Goal: Task Accomplishment & Management: Manage account settings

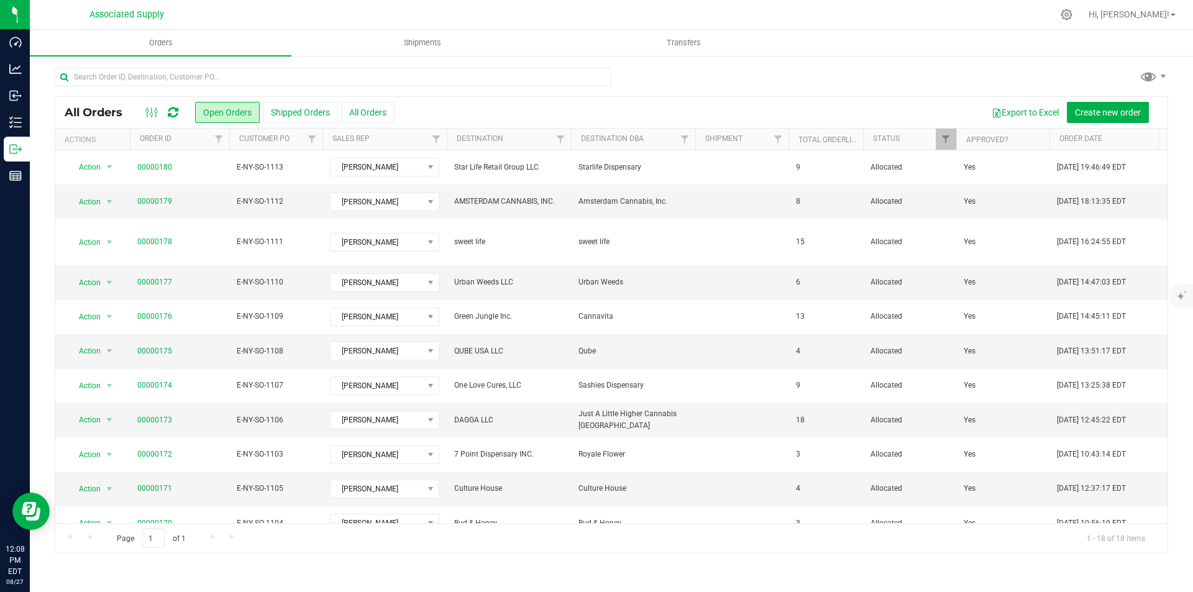
scroll to position [255, 0]
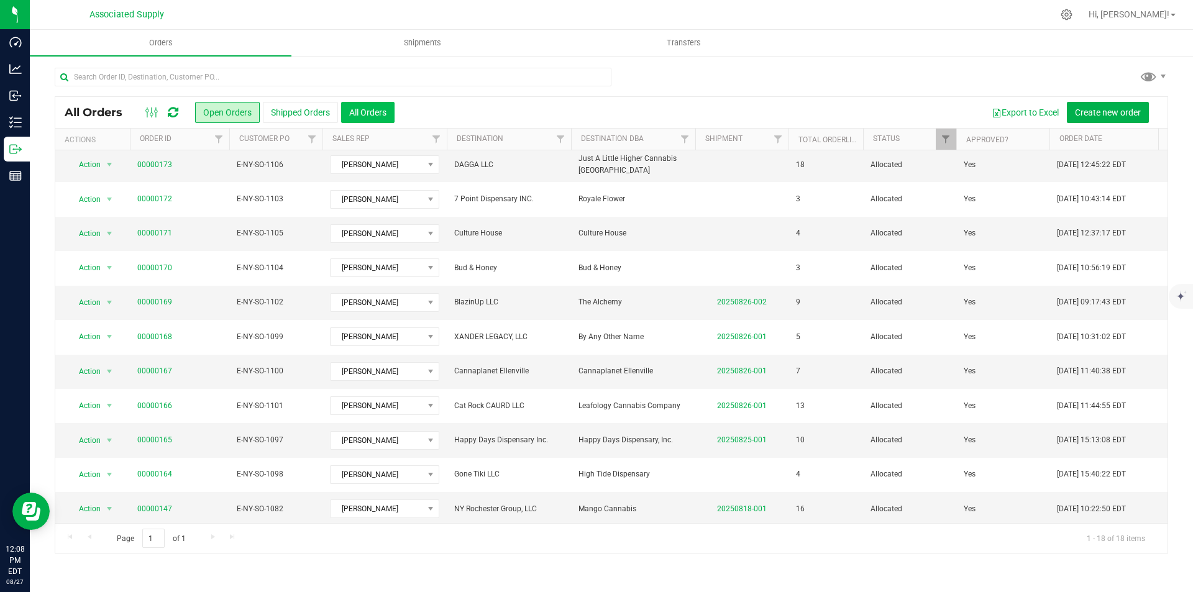
click at [381, 116] on button "All Orders" at bounding box center [367, 112] width 53 height 21
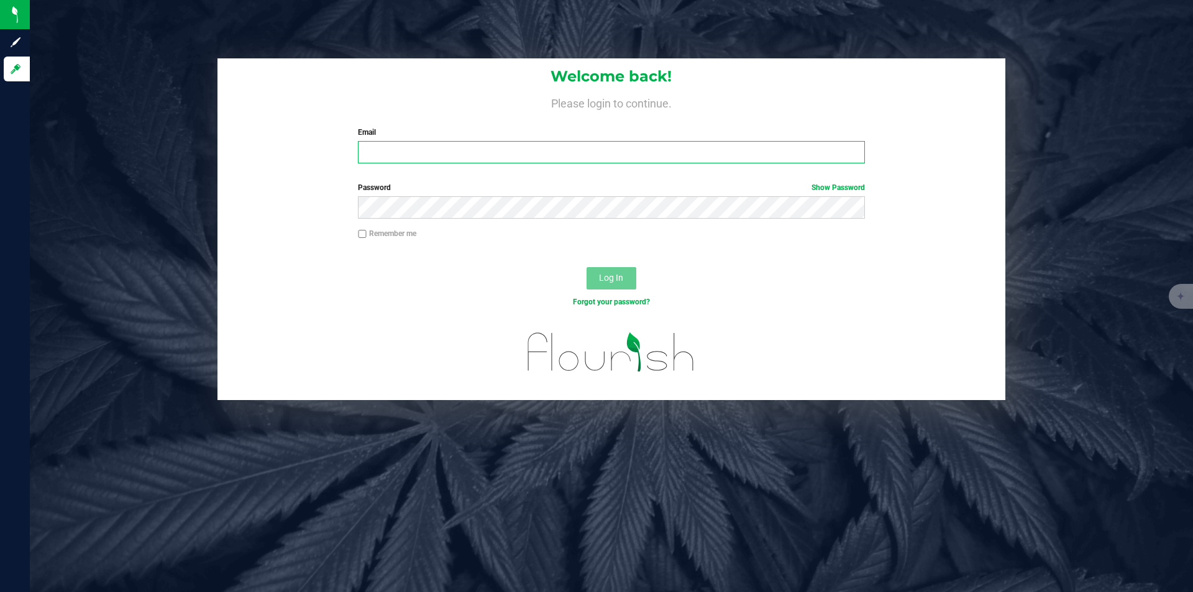
click at [516, 150] on input "Email" at bounding box center [611, 152] width 506 height 22
type input "[EMAIL_ADDRESS][DOMAIN_NAME]"
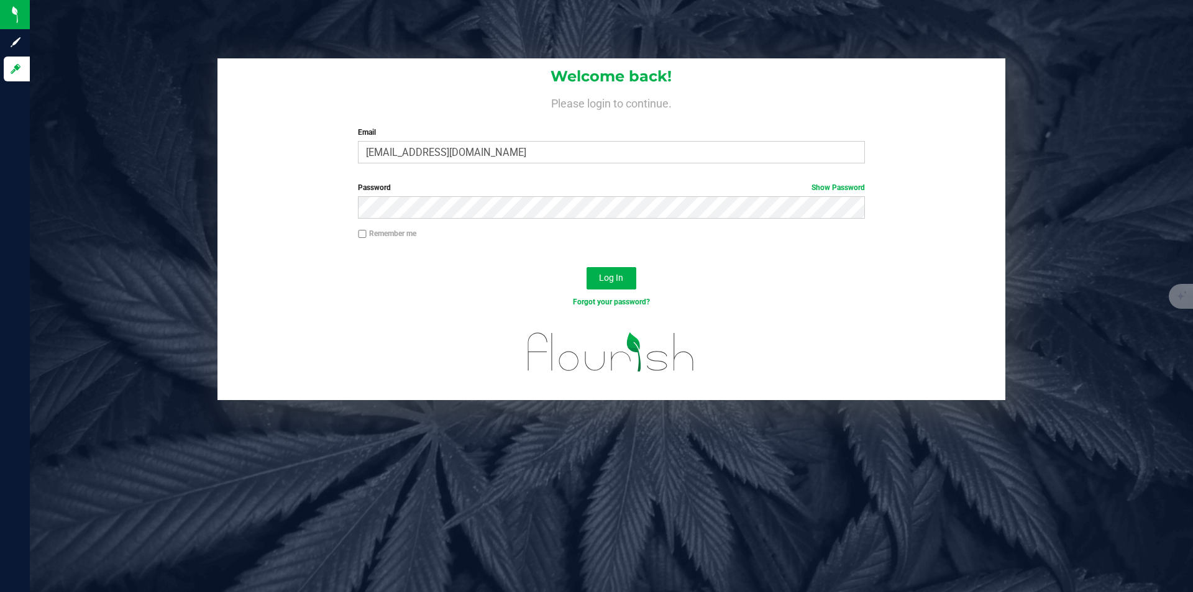
click at [363, 235] on input "Remember me" at bounding box center [362, 234] width 9 height 9
checkbox input "true"
click at [613, 281] on span "Log In" at bounding box center [611, 278] width 24 height 10
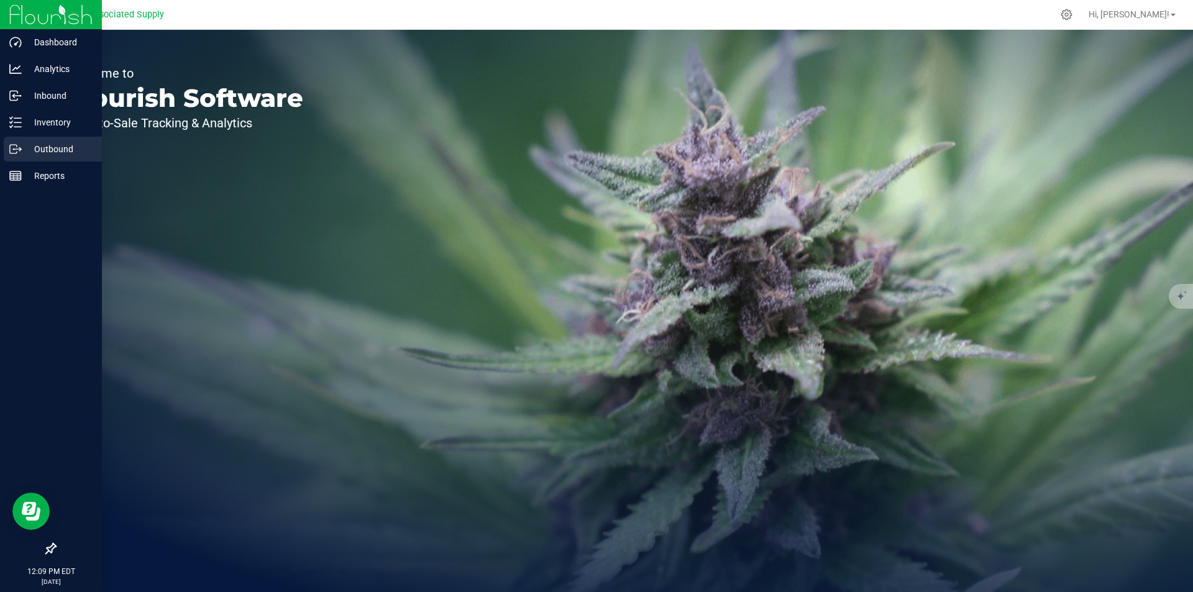
click at [58, 147] on p "Outbound" at bounding box center [59, 149] width 75 height 15
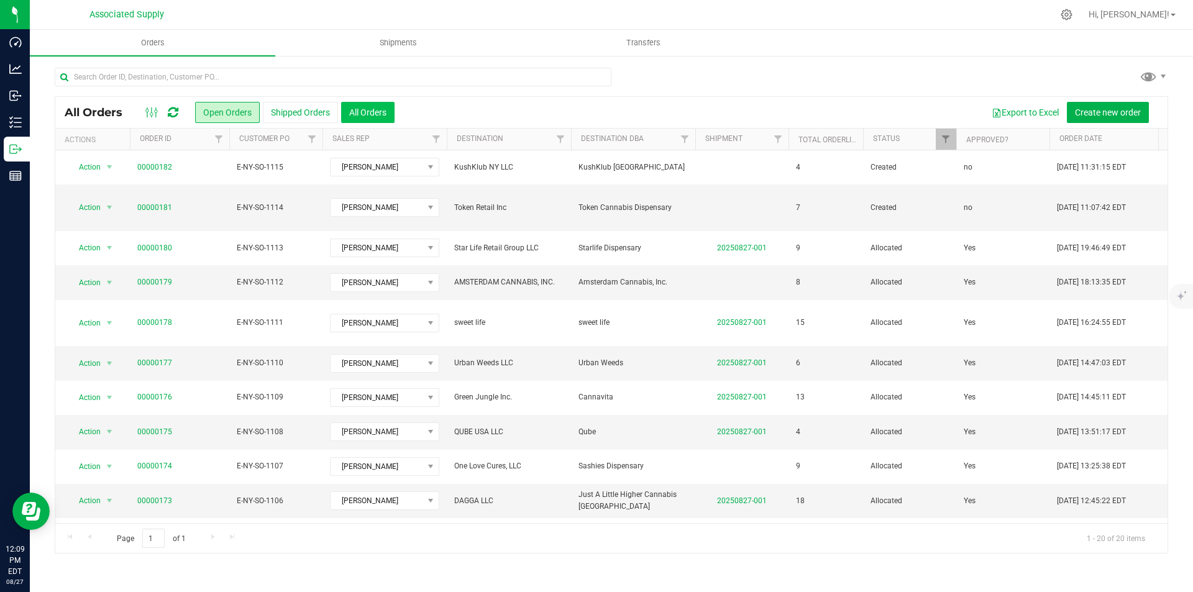
click at [381, 112] on button "All Orders" at bounding box center [367, 112] width 53 height 21
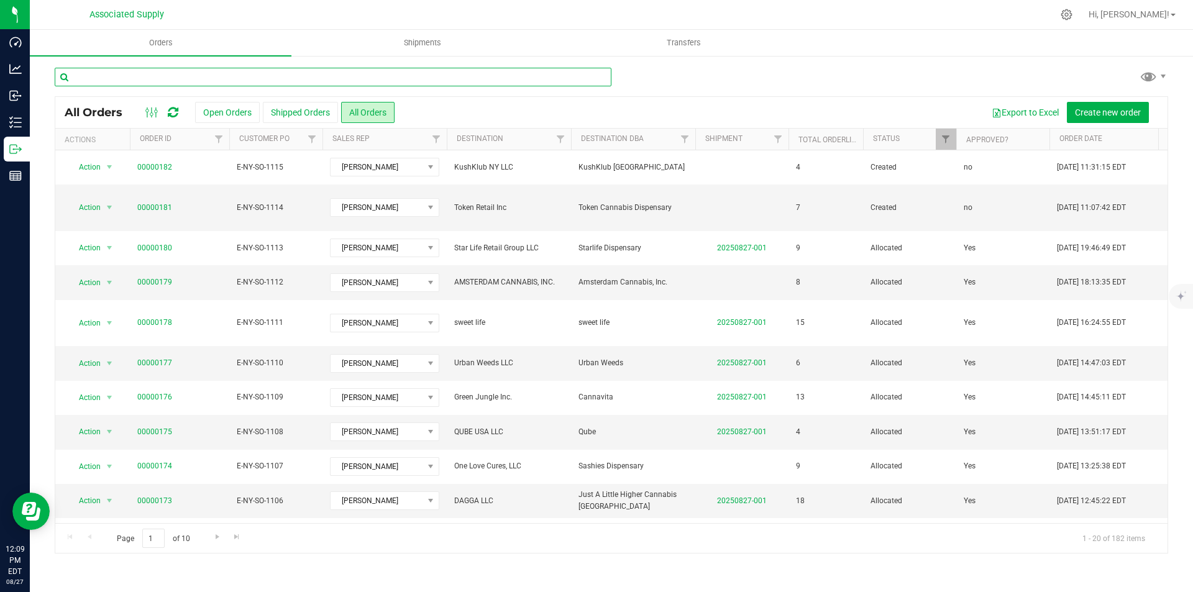
click at [157, 75] on input "text" at bounding box center [333, 77] width 557 height 19
type input "081"
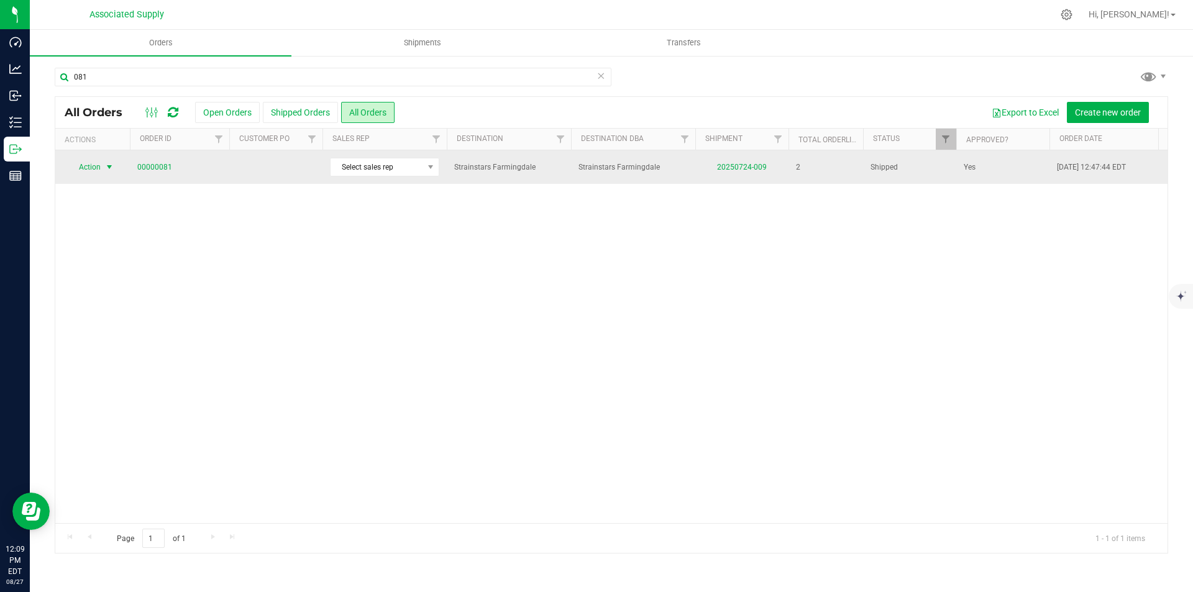
click at [89, 165] on span "Action" at bounding box center [85, 166] width 34 height 17
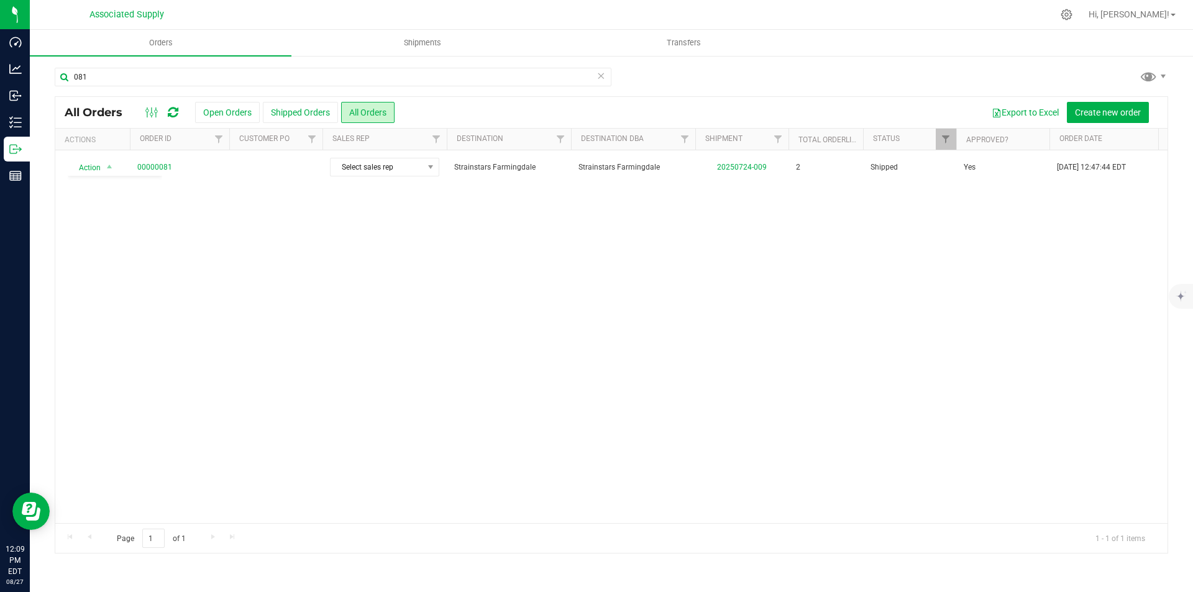
click at [309, 314] on div "Action Action Clone order Mark as fully paid Order audit log Print COAs (single…" at bounding box center [611, 336] width 1112 height 373
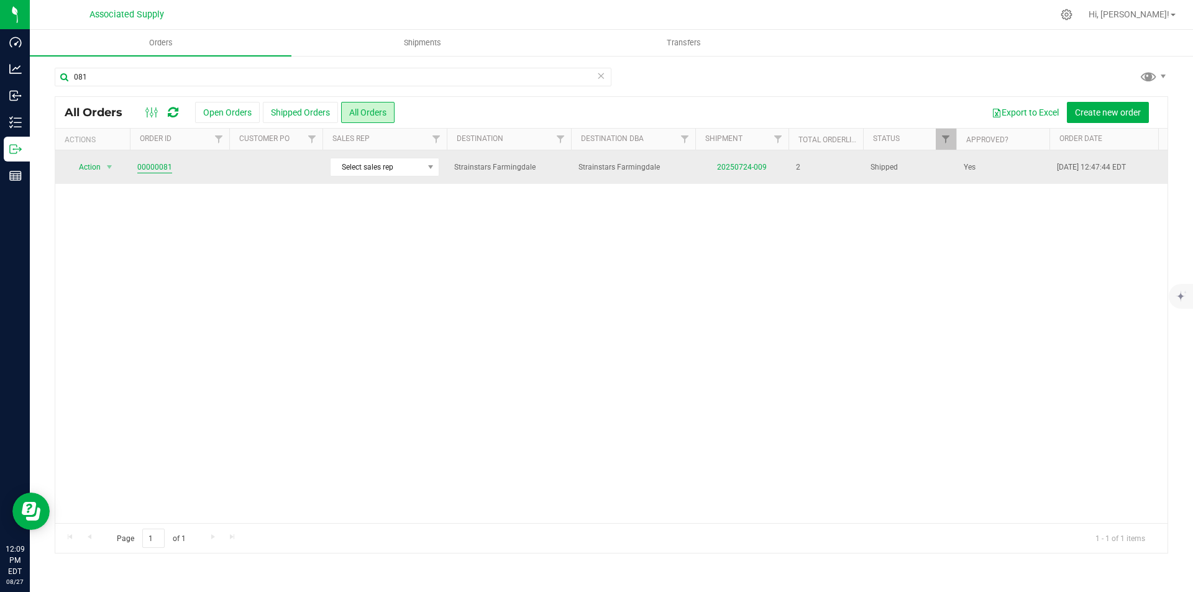
click at [156, 165] on link "00000081" at bounding box center [154, 168] width 35 height 12
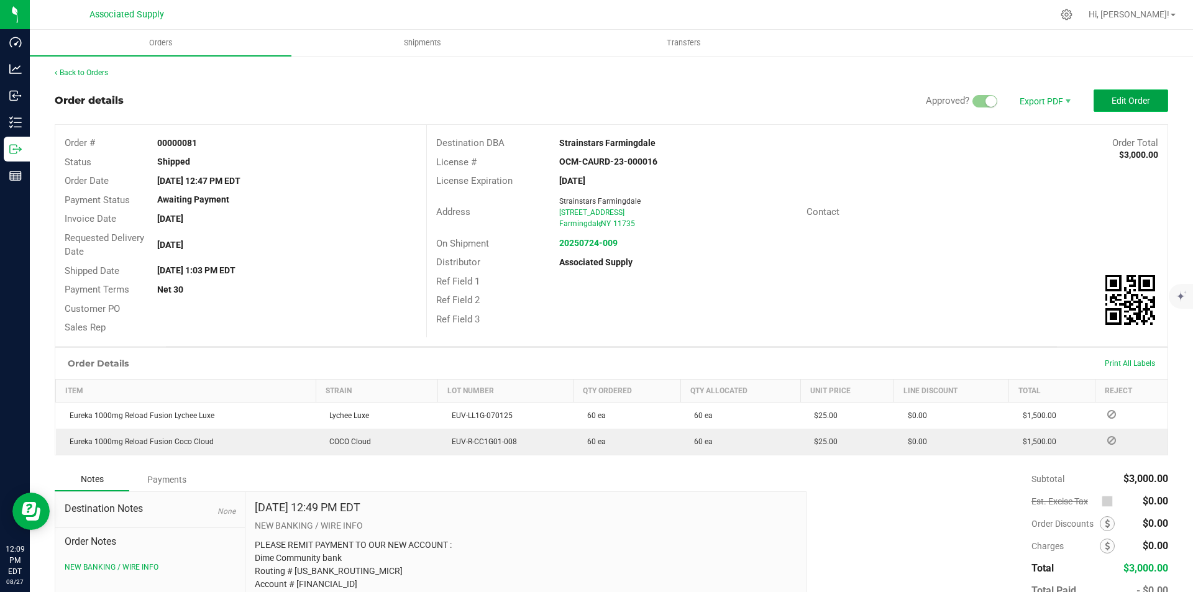
click at [1119, 101] on span "Edit Order" at bounding box center [1131, 101] width 39 height 10
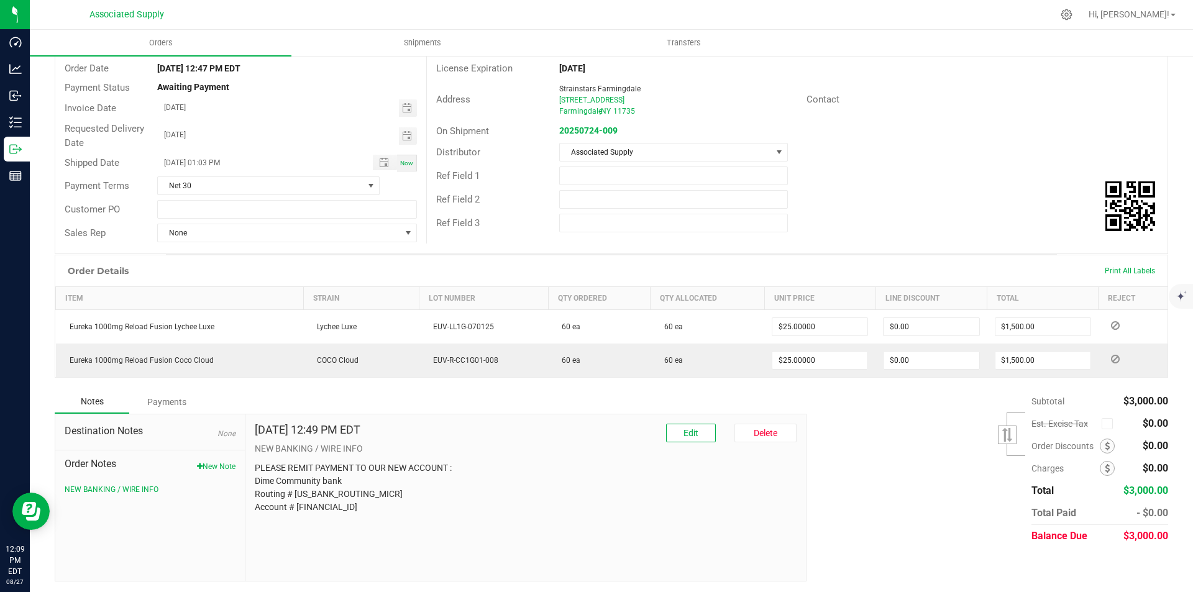
scroll to position [114, 0]
click at [166, 400] on div "Payments" at bounding box center [166, 400] width 75 height 22
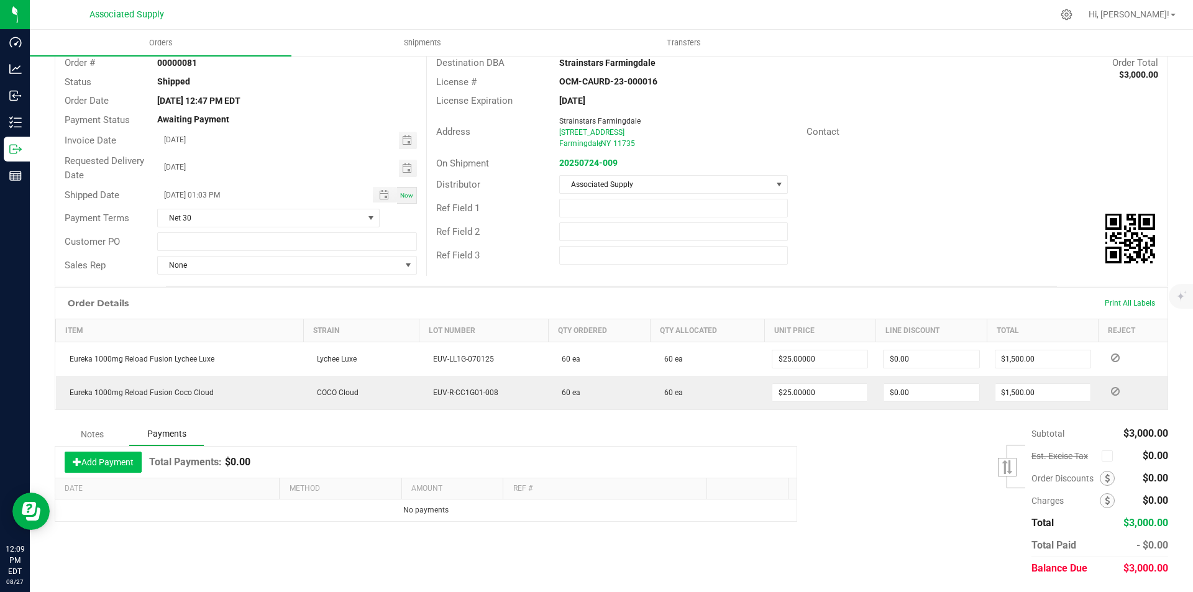
click at [105, 459] on button "Add Payment" at bounding box center [103, 462] width 77 height 21
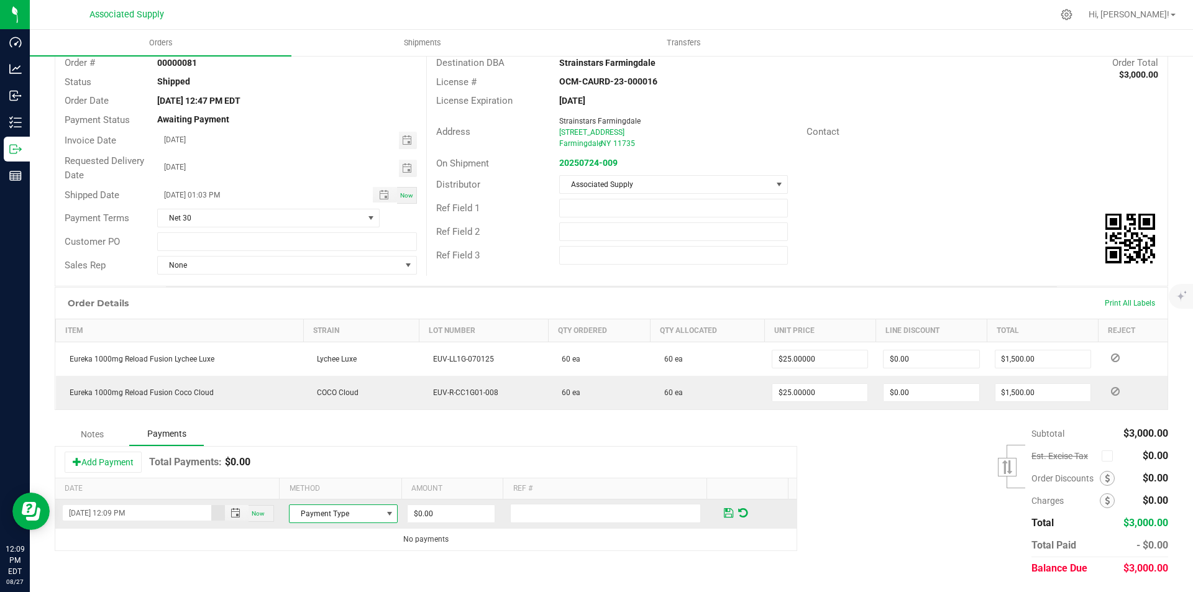
click at [385, 515] on span at bounding box center [390, 514] width 10 height 10
click at [303, 493] on li "Check" at bounding box center [337, 492] width 105 height 17
click at [436, 516] on input "0" at bounding box center [451, 513] width 87 height 17
type input "$3,000.00"
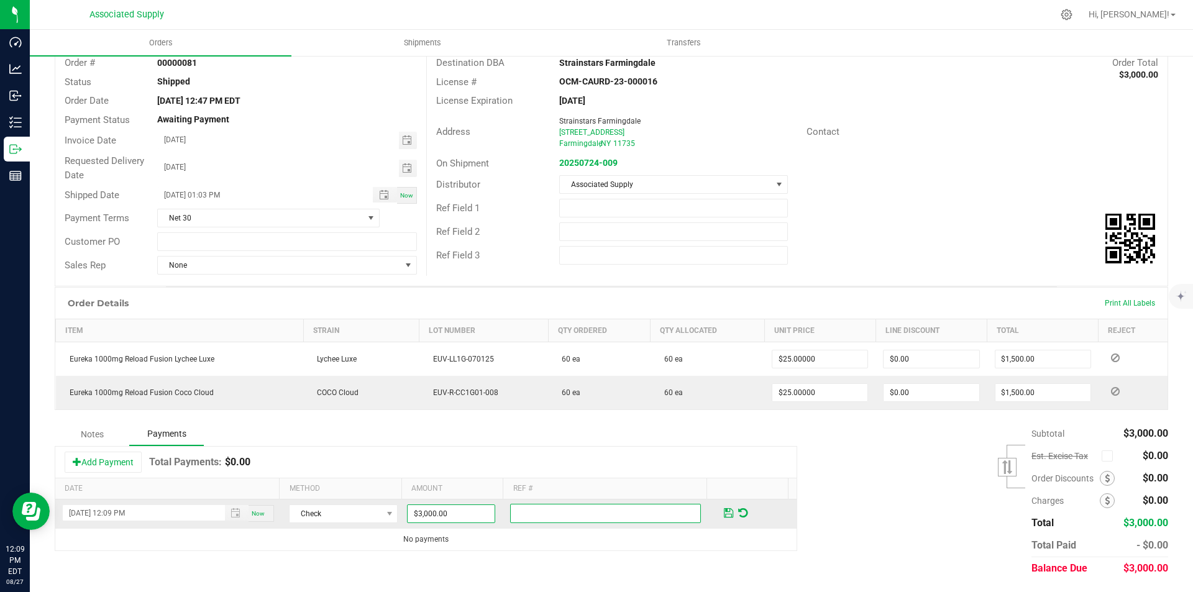
click at [543, 520] on input "text" at bounding box center [605, 513] width 191 height 19
click at [724, 515] on span at bounding box center [728, 513] width 9 height 11
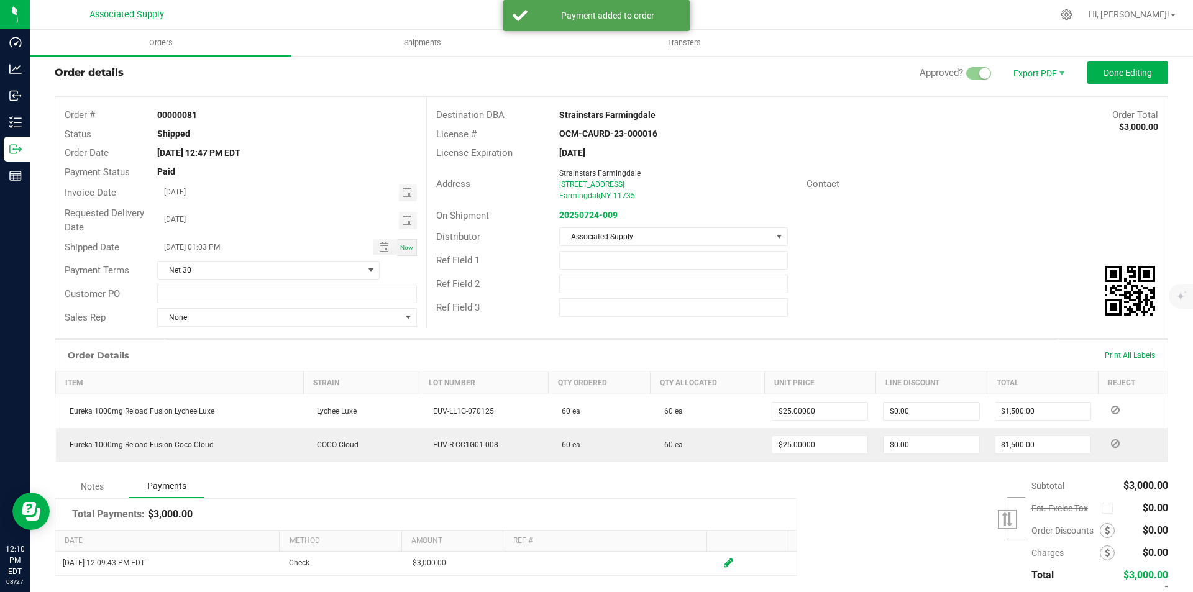
scroll to position [0, 0]
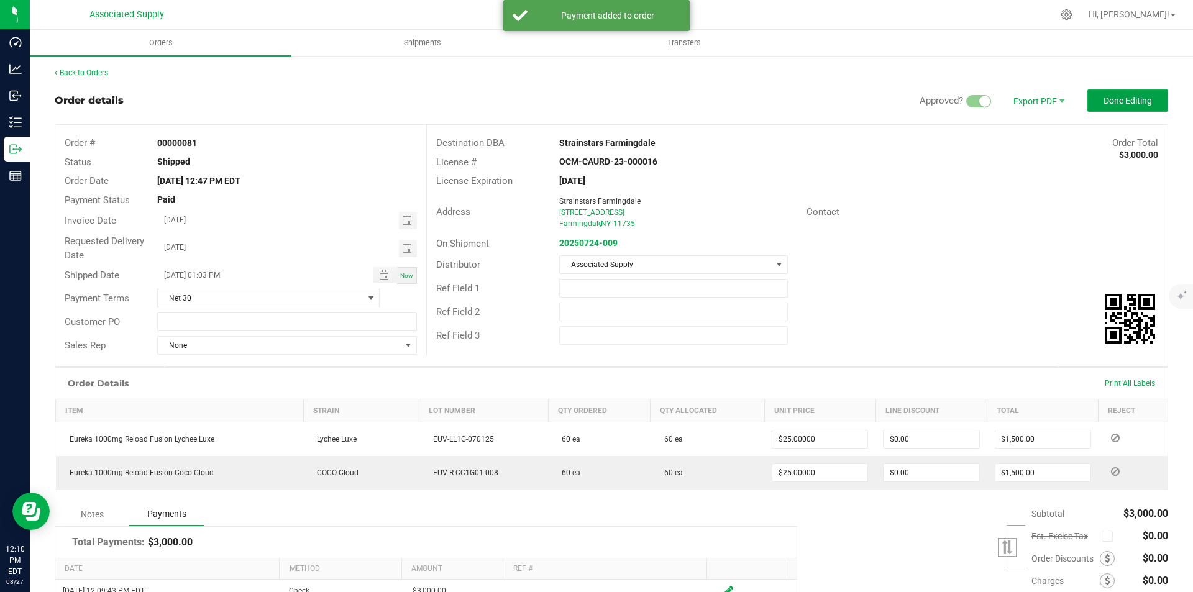
click at [1108, 104] on span "Done Editing" at bounding box center [1128, 101] width 48 height 10
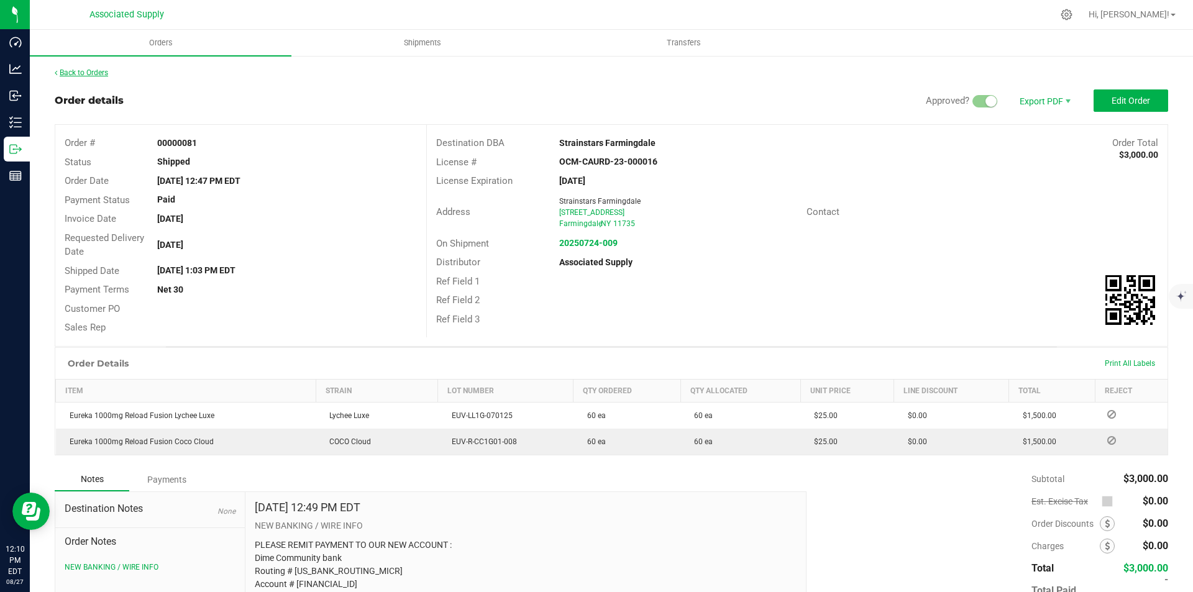
click at [60, 71] on link "Back to Orders" at bounding box center [81, 72] width 53 height 9
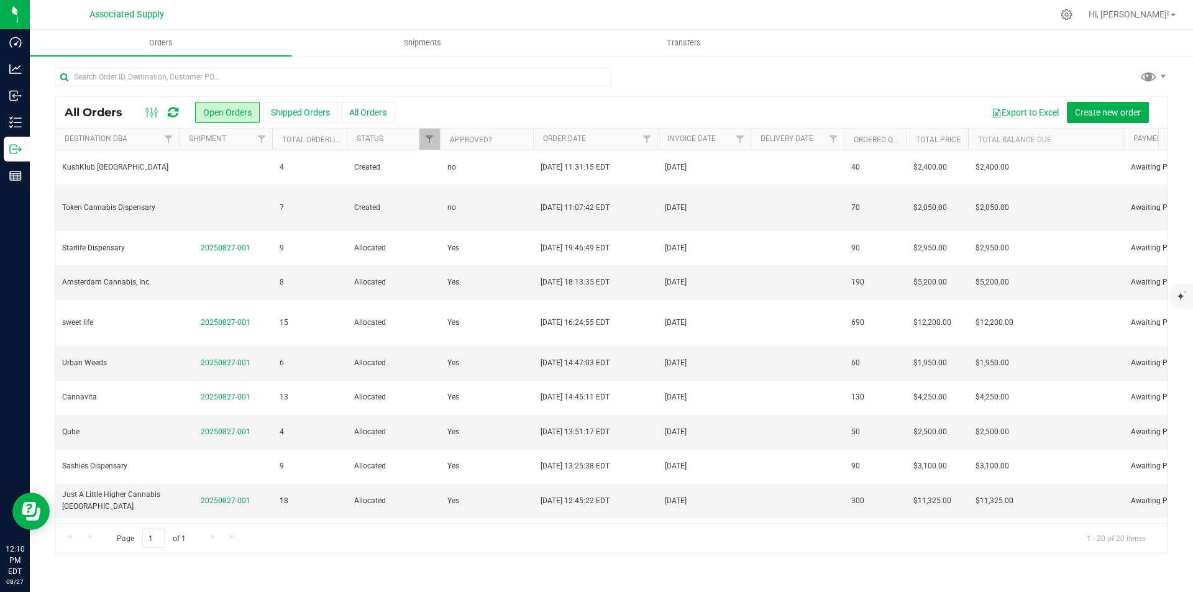
scroll to position [0, 521]
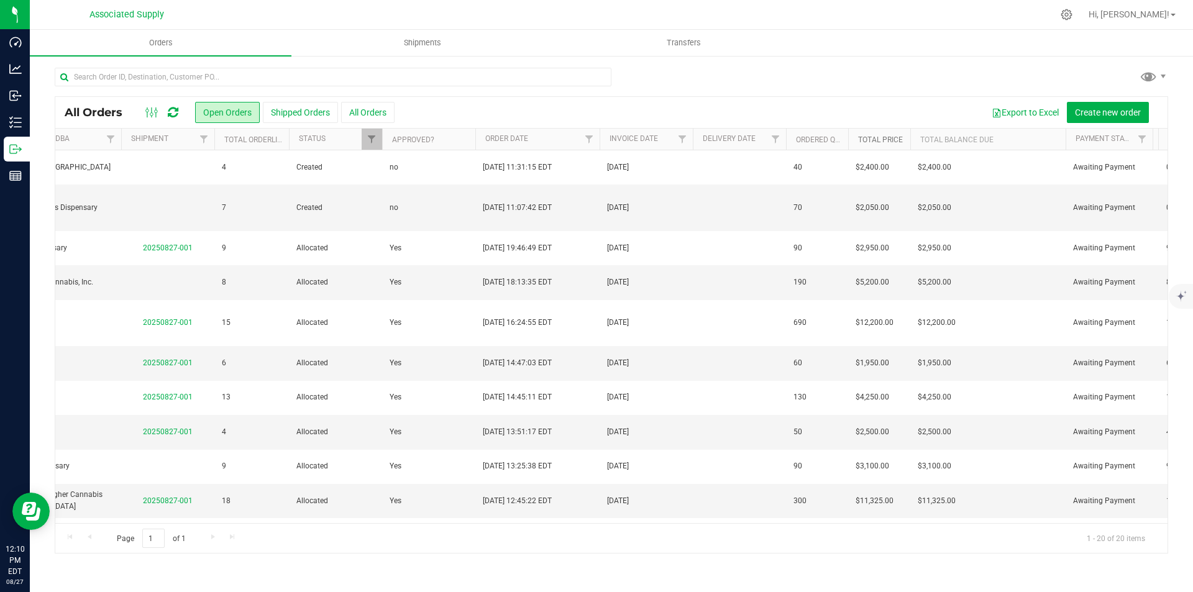
click at [871, 137] on link "Total Price" at bounding box center [880, 139] width 45 height 9
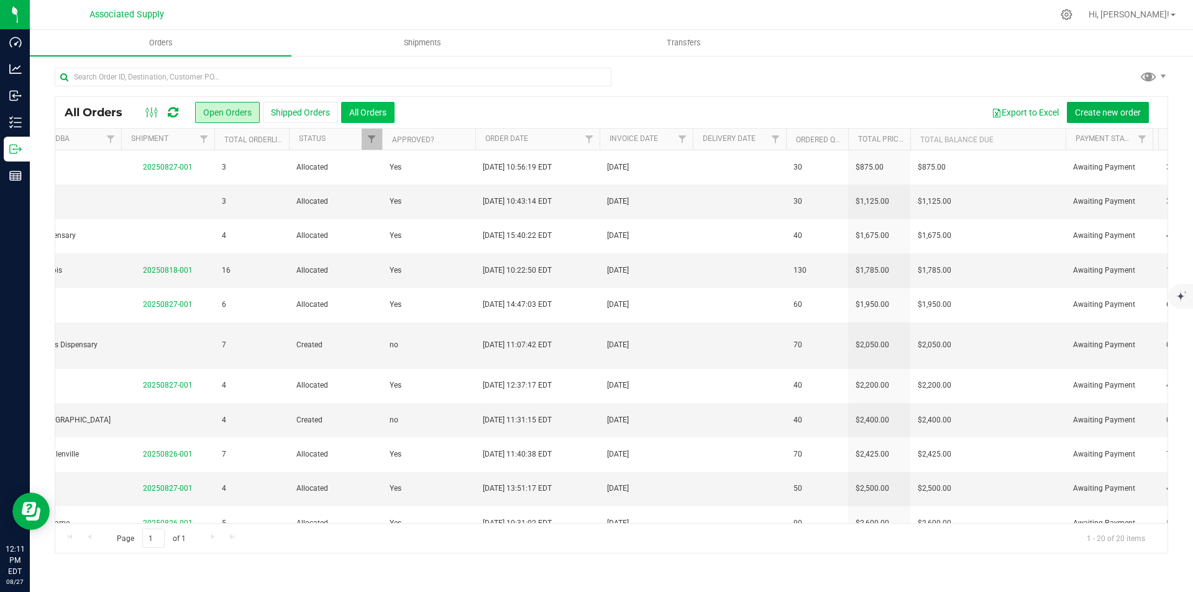
click at [378, 112] on button "All Orders" at bounding box center [367, 112] width 53 height 21
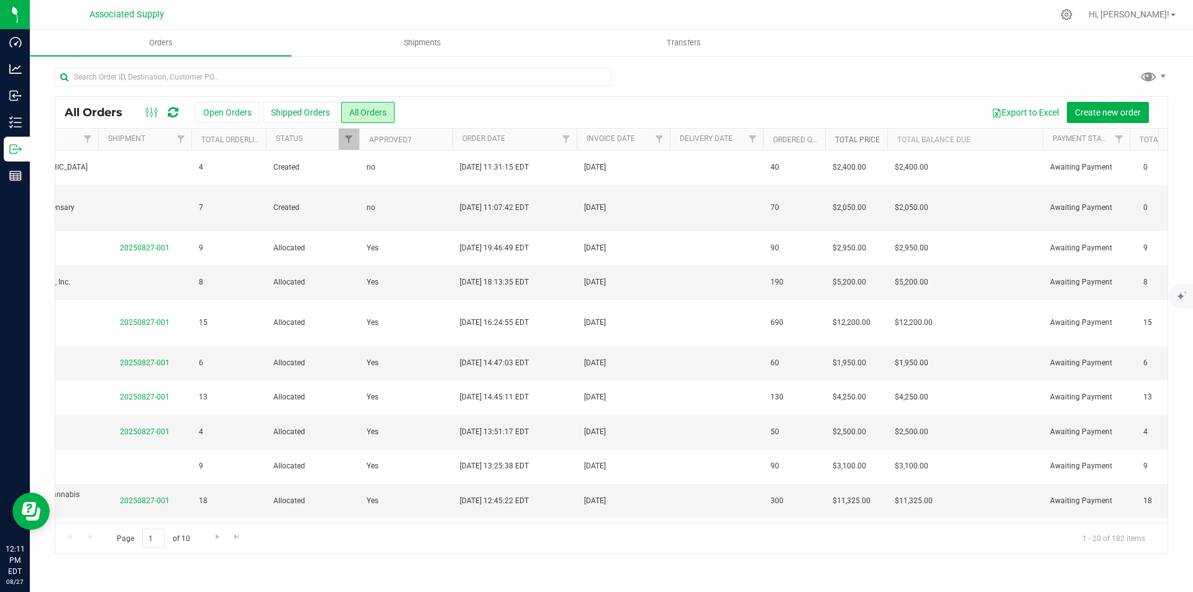
click at [855, 141] on link "Total Price" at bounding box center [857, 139] width 45 height 9
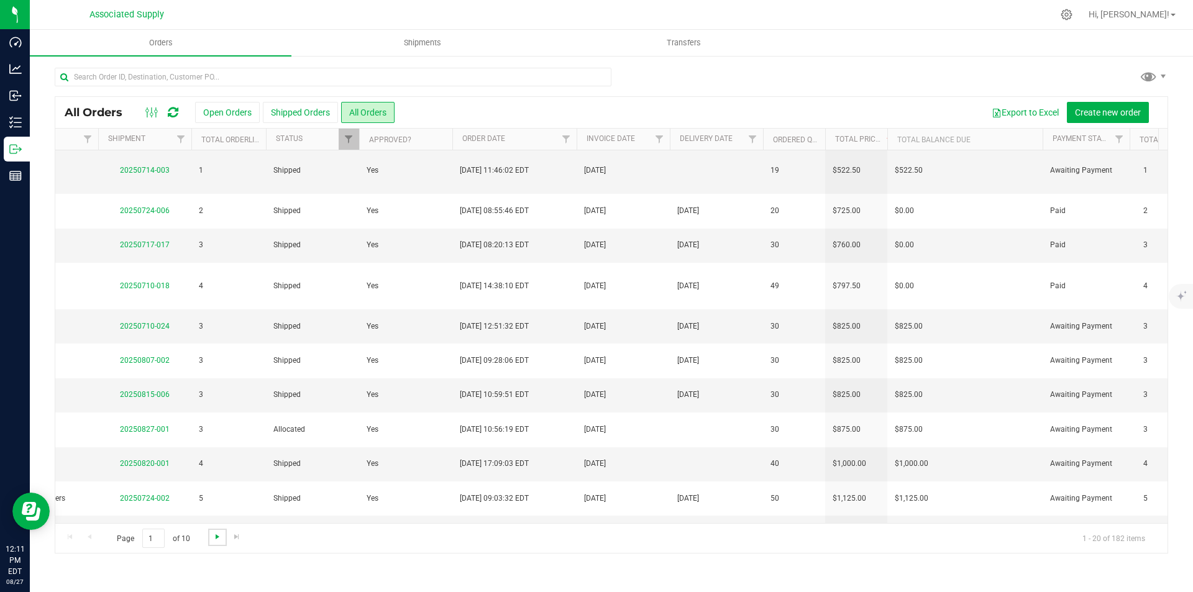
click at [218, 538] on span "Go to the next page" at bounding box center [218, 537] width 10 height 10
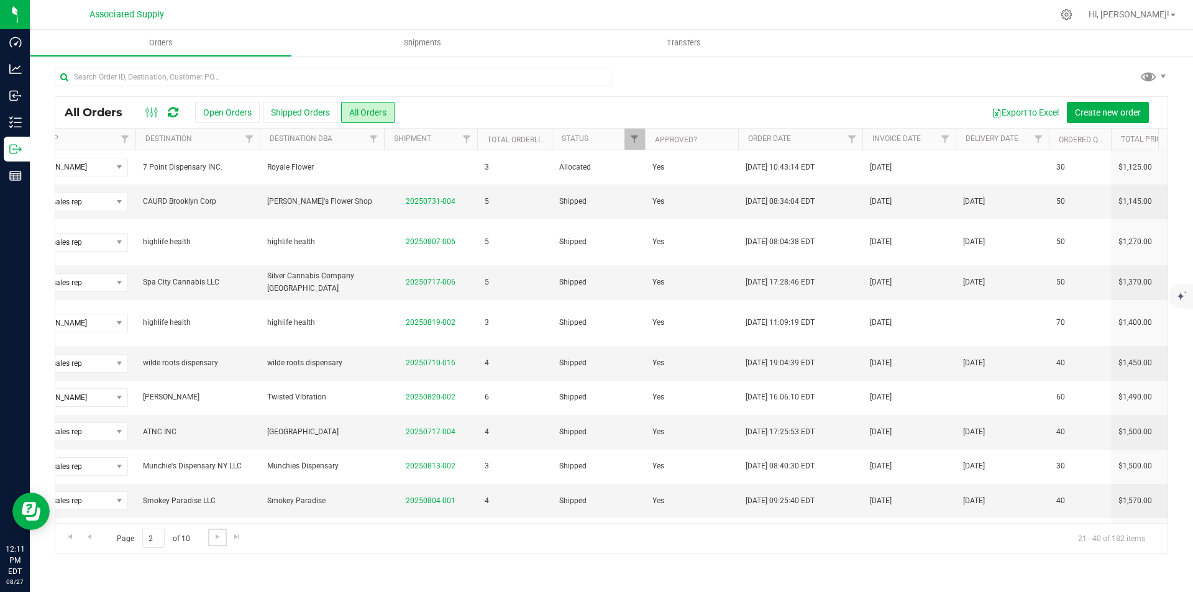
scroll to position [0, 436]
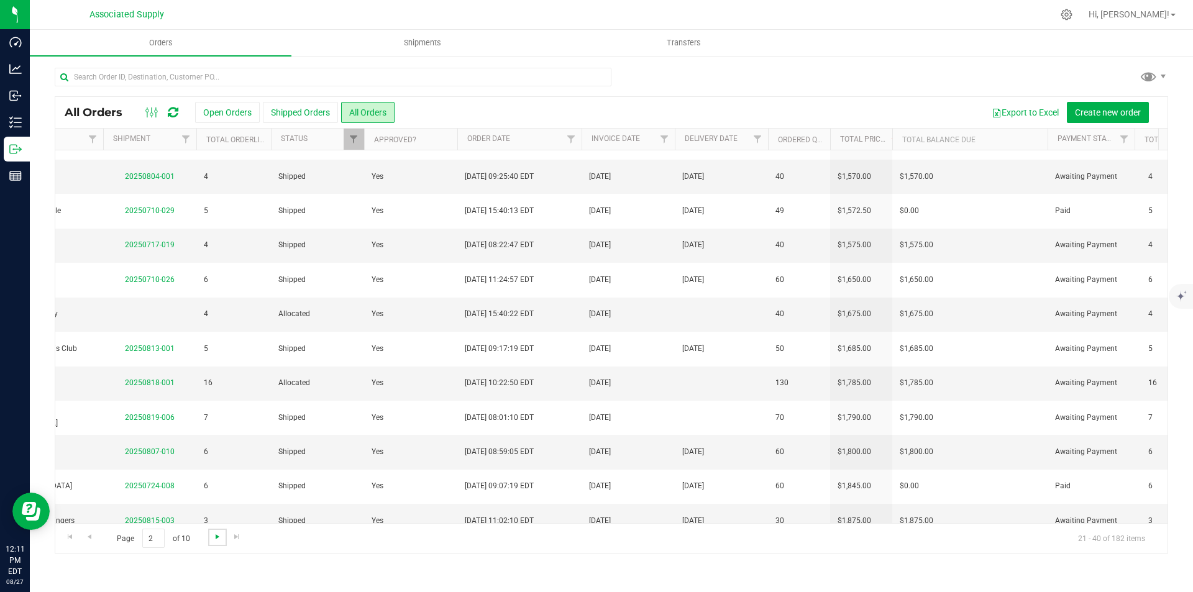
click at [219, 538] on span "Go to the next page" at bounding box center [218, 537] width 10 height 10
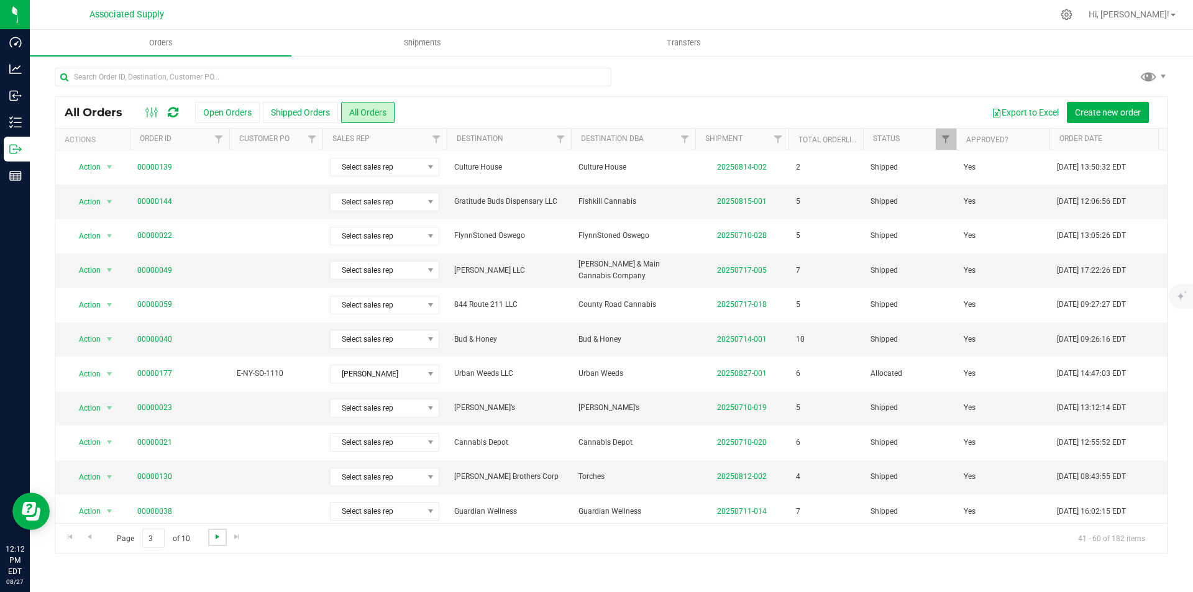
click at [219, 538] on span "Go to the next page" at bounding box center [218, 537] width 10 height 10
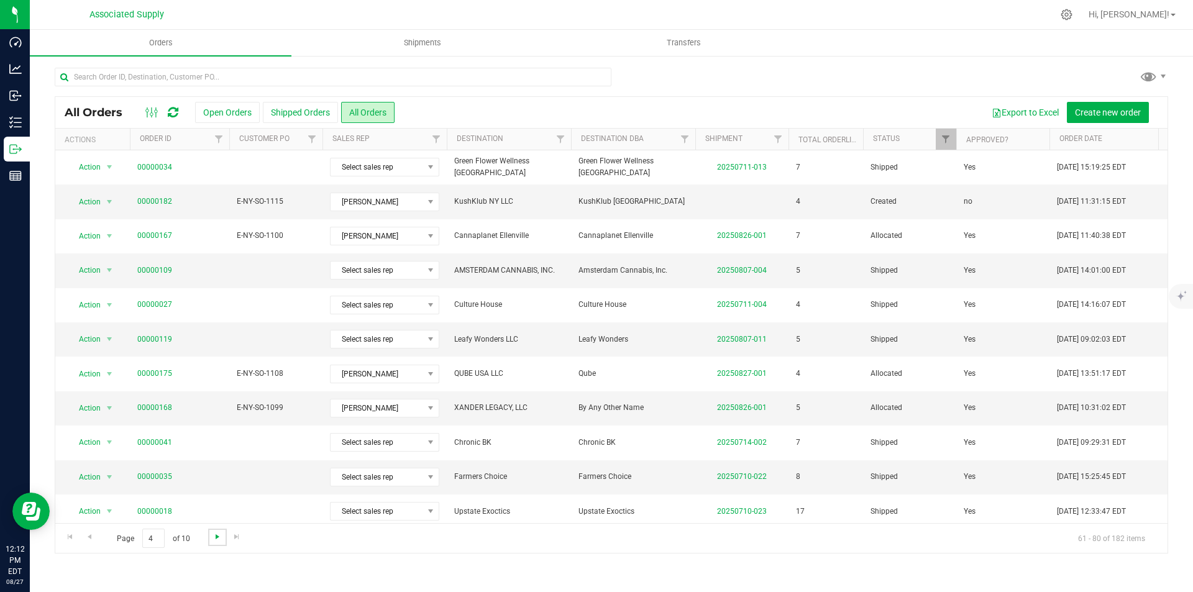
click at [219, 538] on span "Go to the next page" at bounding box center [218, 537] width 10 height 10
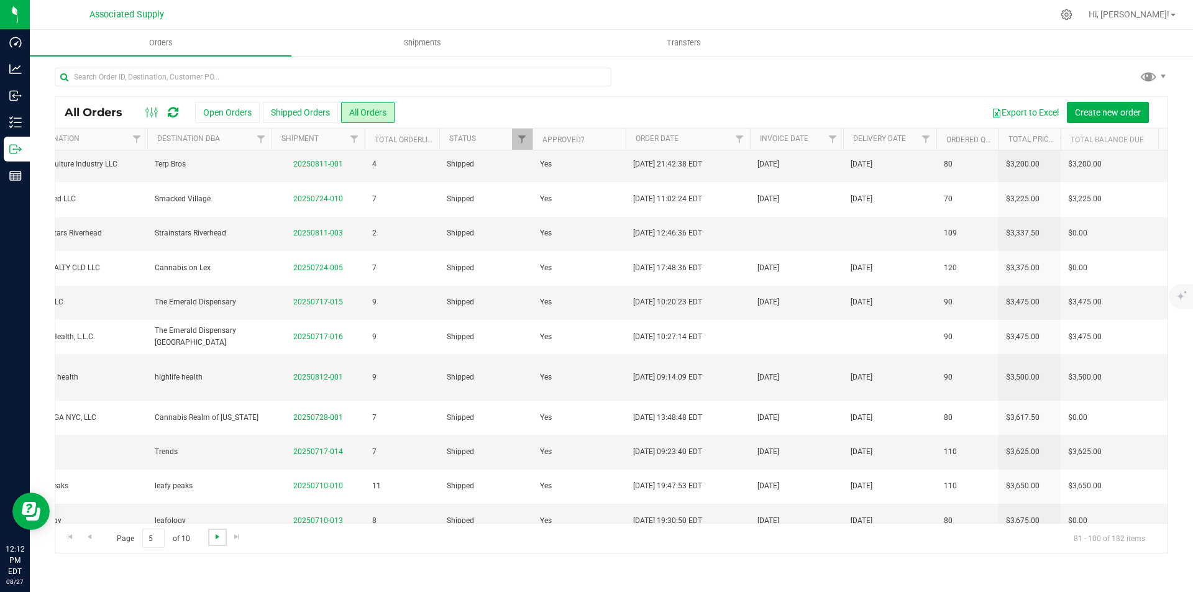
click at [218, 538] on span "Go to the next page" at bounding box center [218, 537] width 10 height 10
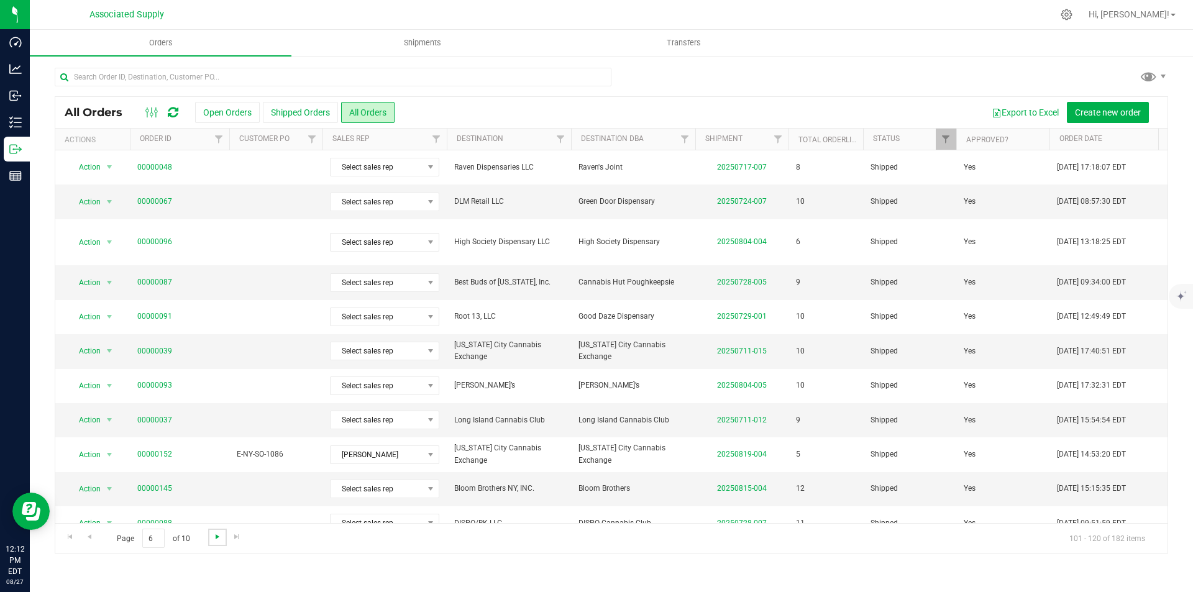
click at [218, 538] on span "Go to the next page" at bounding box center [218, 537] width 10 height 10
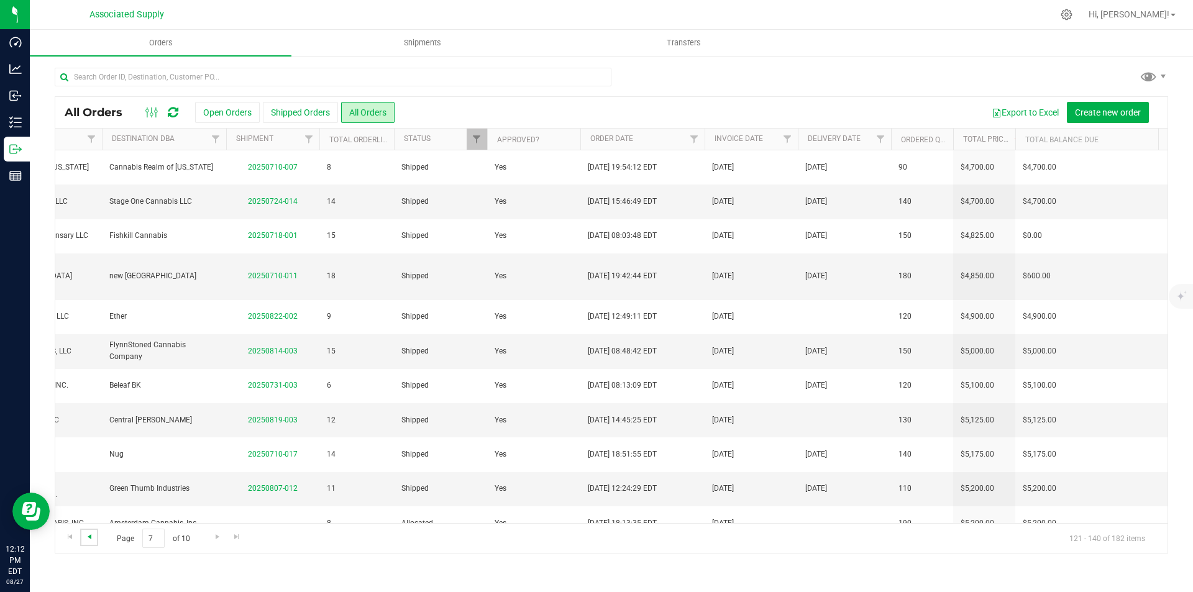
click at [90, 537] on span "Go to the previous page" at bounding box center [90, 537] width 10 height 10
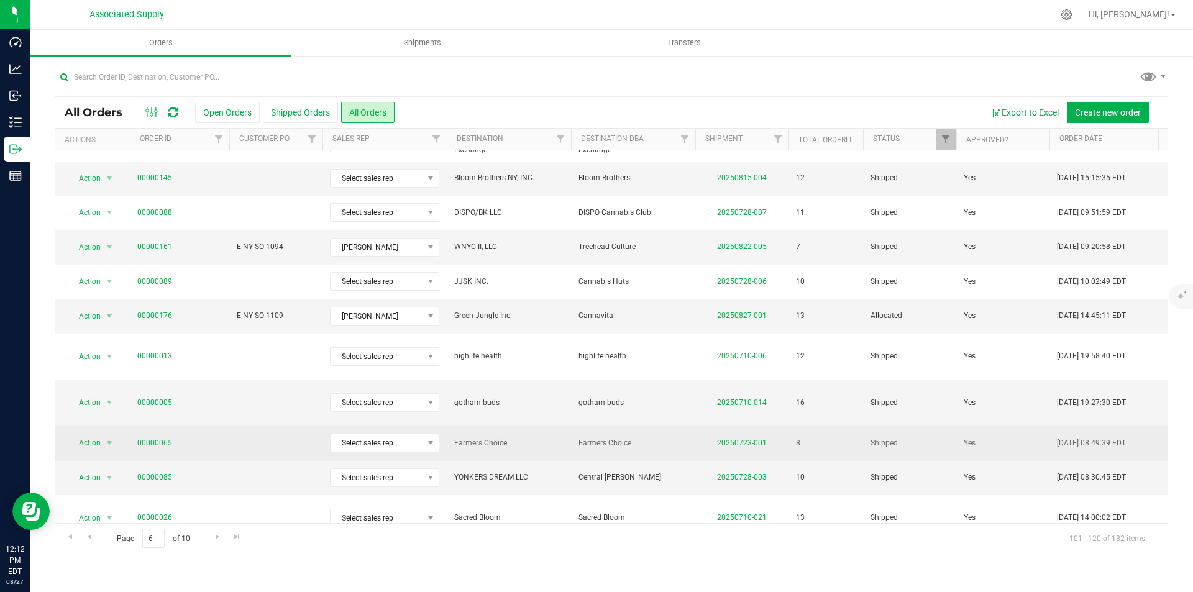
click at [143, 437] on link "00000065" at bounding box center [154, 443] width 35 height 12
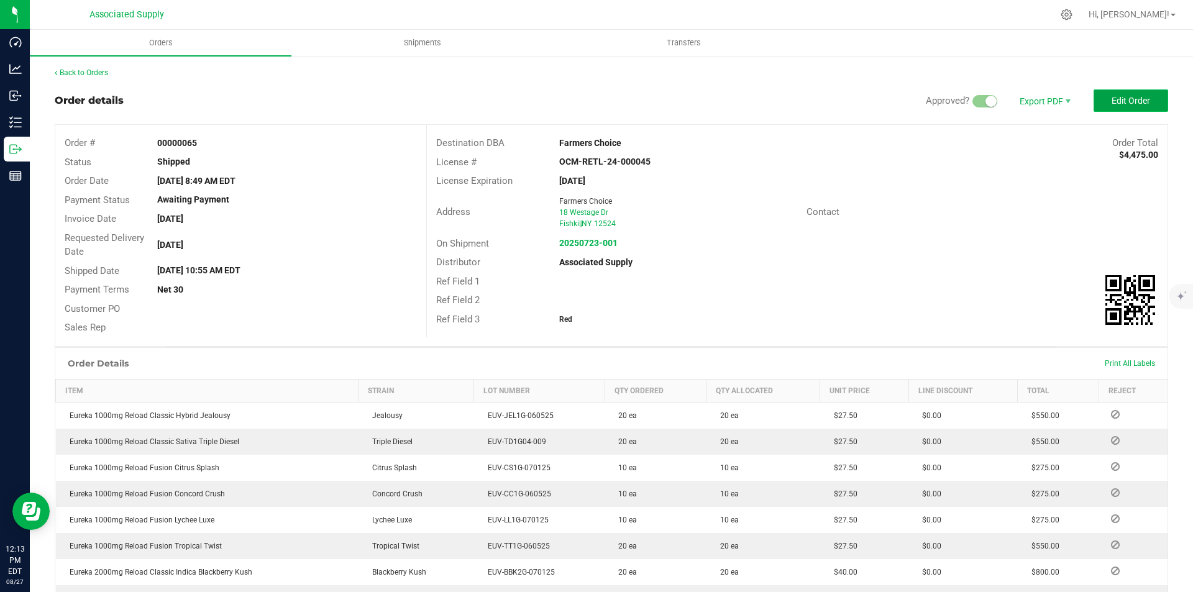
click at [1119, 97] on span "Edit Order" at bounding box center [1131, 101] width 39 height 10
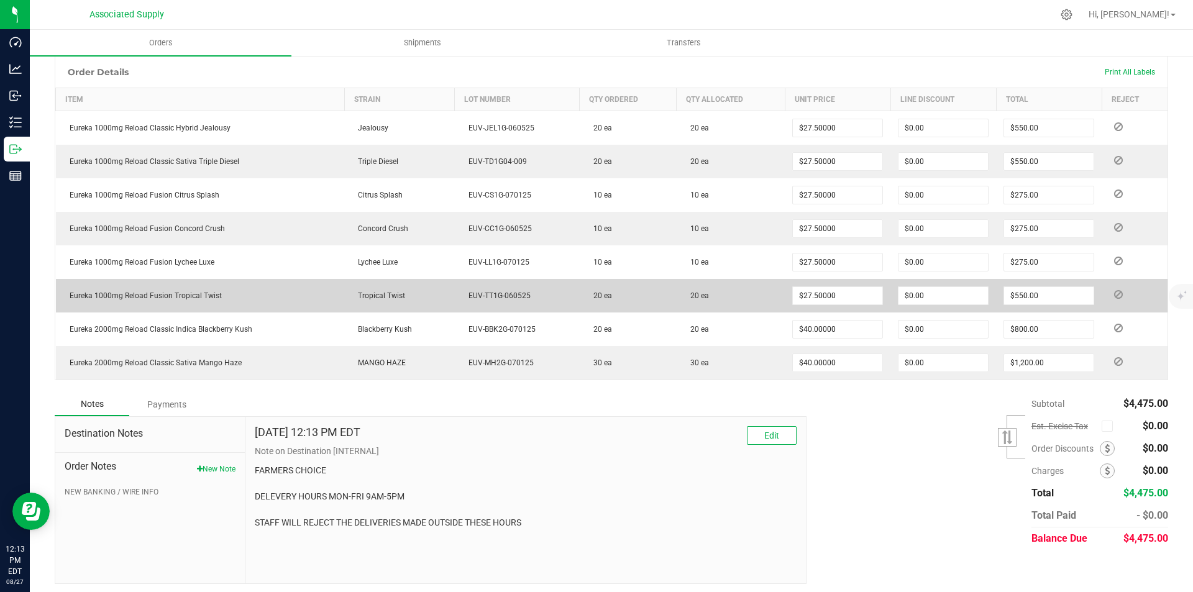
scroll to position [316, 0]
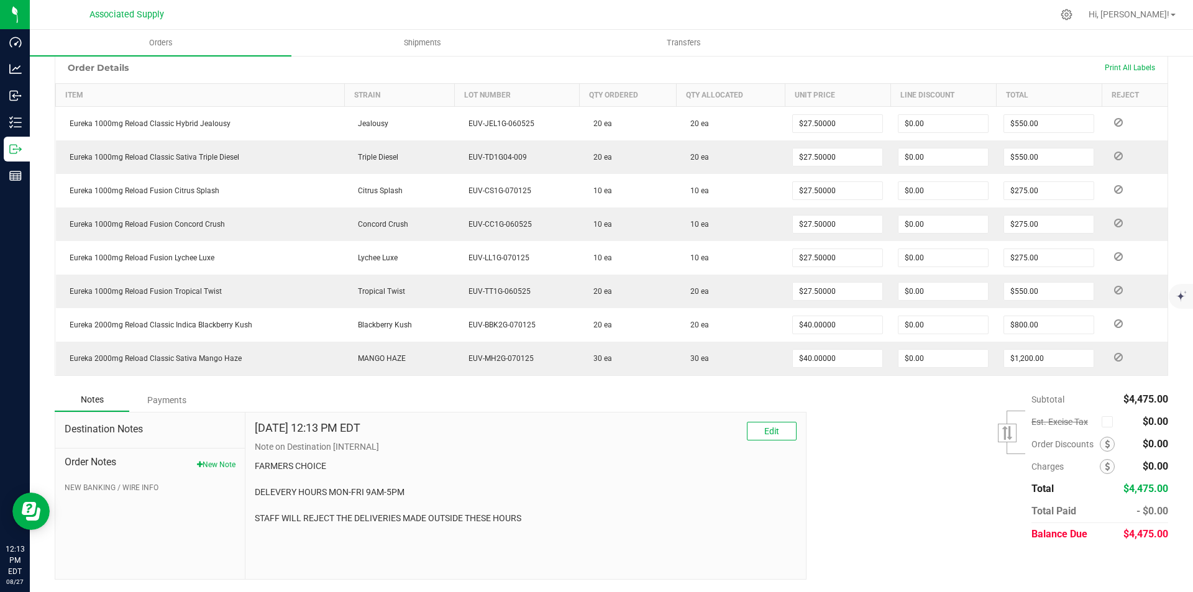
click at [157, 401] on div "Payments" at bounding box center [166, 400] width 75 height 22
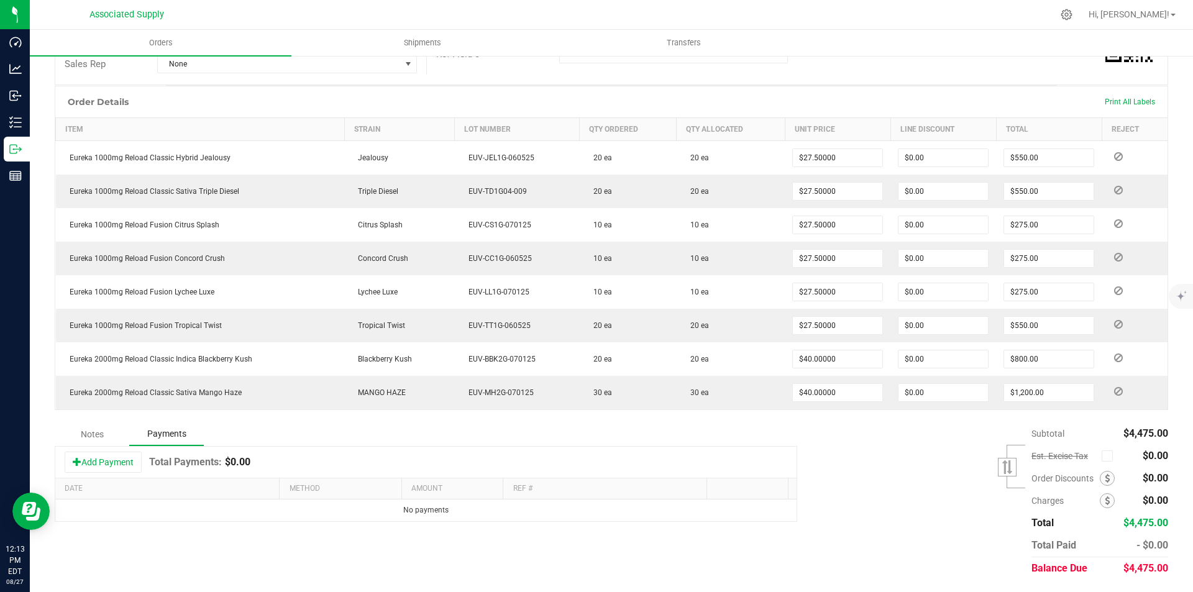
scroll to position [282, 0]
click at [99, 460] on button "Add Payment" at bounding box center [103, 462] width 77 height 21
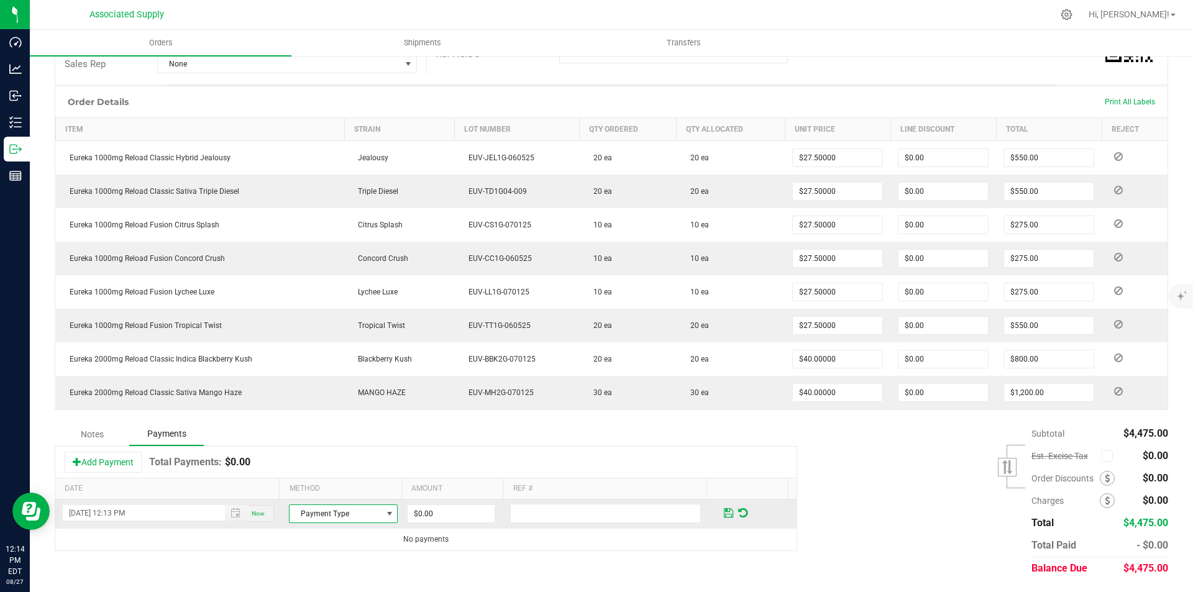
click at [385, 516] on span at bounding box center [390, 514] width 10 height 10
click at [314, 495] on li "Check" at bounding box center [337, 492] width 105 height 17
click at [434, 516] on input "0" at bounding box center [451, 513] width 87 height 17
type input "$4,475.00"
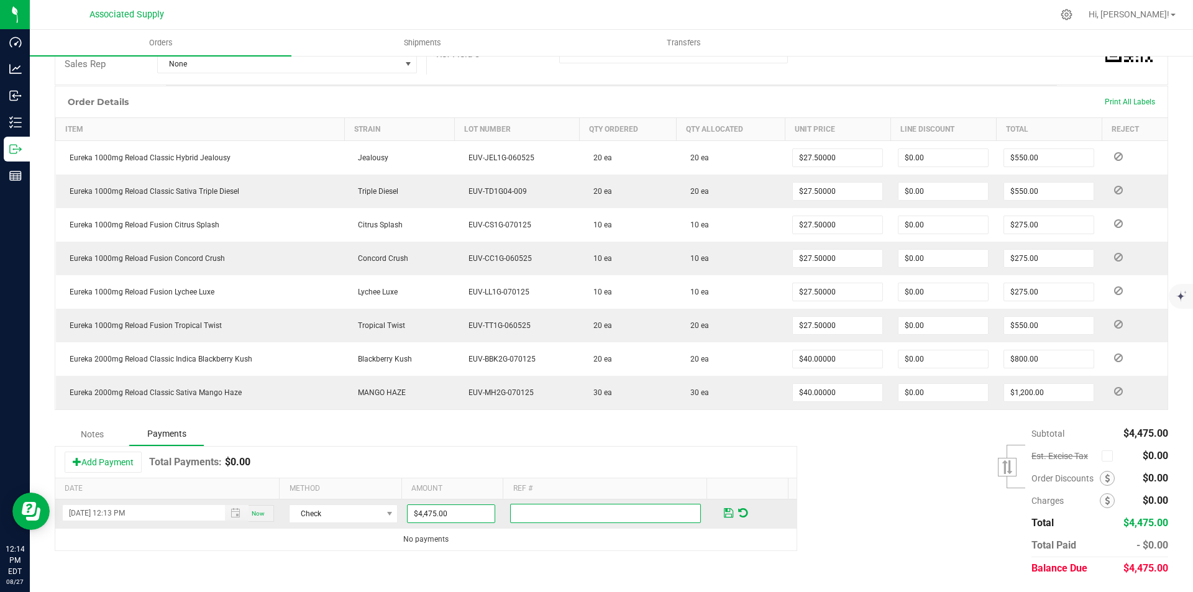
click at [515, 510] on input "text" at bounding box center [605, 513] width 191 height 19
click at [537, 511] on input "Wallkill [PERSON_NAME]" at bounding box center [605, 513] width 191 height 19
type input "[GEOGRAPHIC_DATA]"
click at [714, 511] on td at bounding box center [755, 514] width 83 height 29
click at [585, 518] on input "[GEOGRAPHIC_DATA]" at bounding box center [605, 513] width 191 height 19
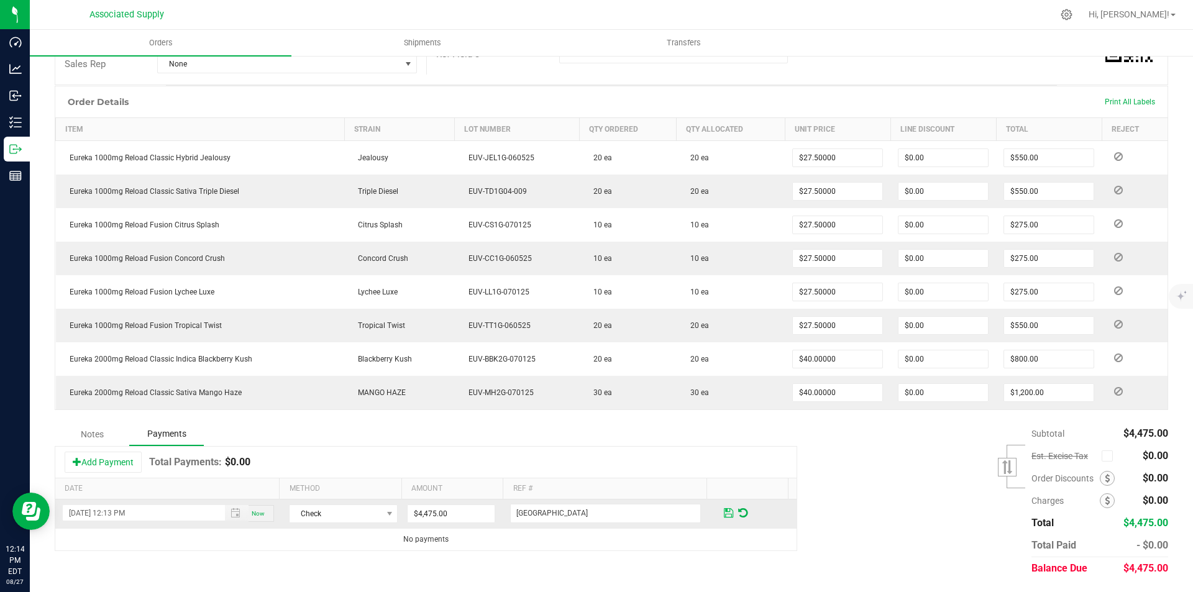
click at [724, 514] on span at bounding box center [728, 513] width 9 height 11
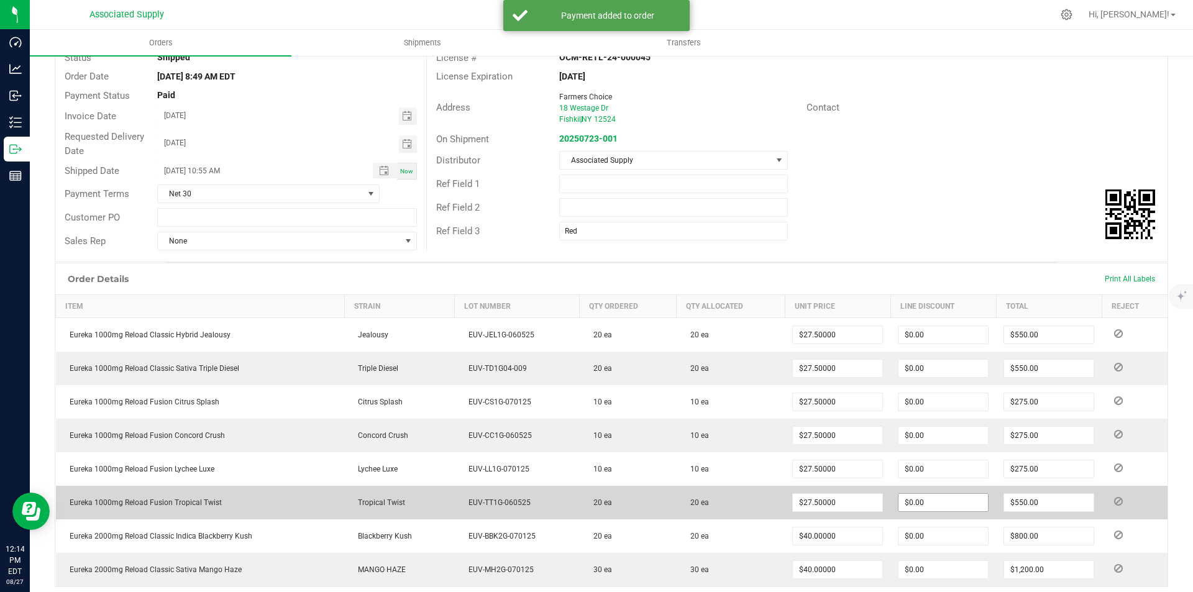
scroll to position [0, 0]
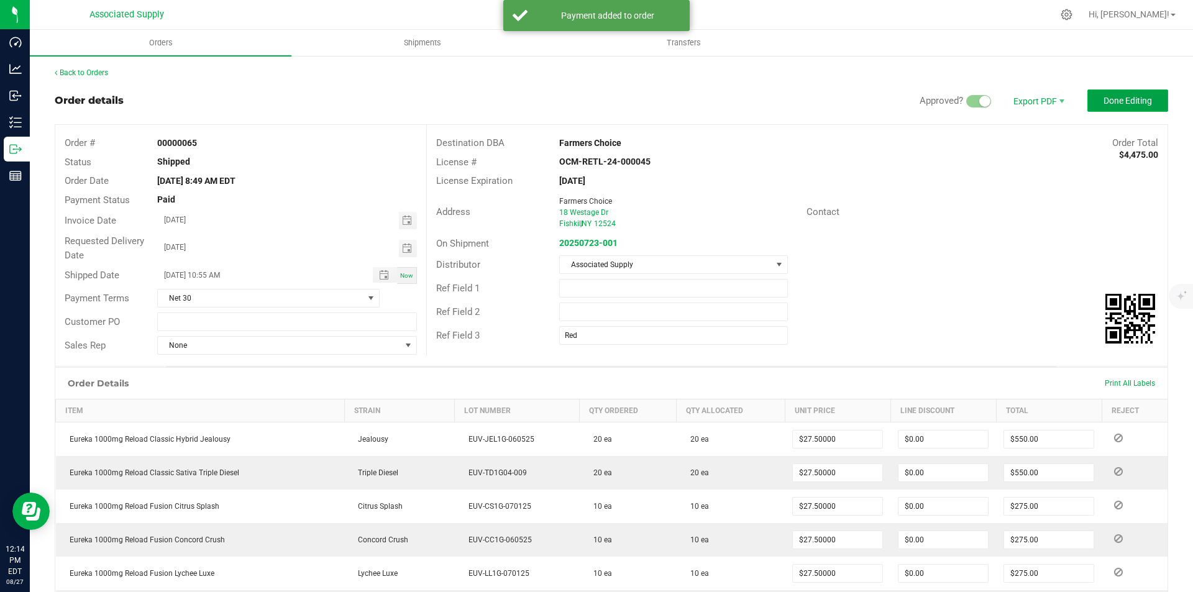
click at [1110, 102] on span "Done Editing" at bounding box center [1128, 101] width 48 height 10
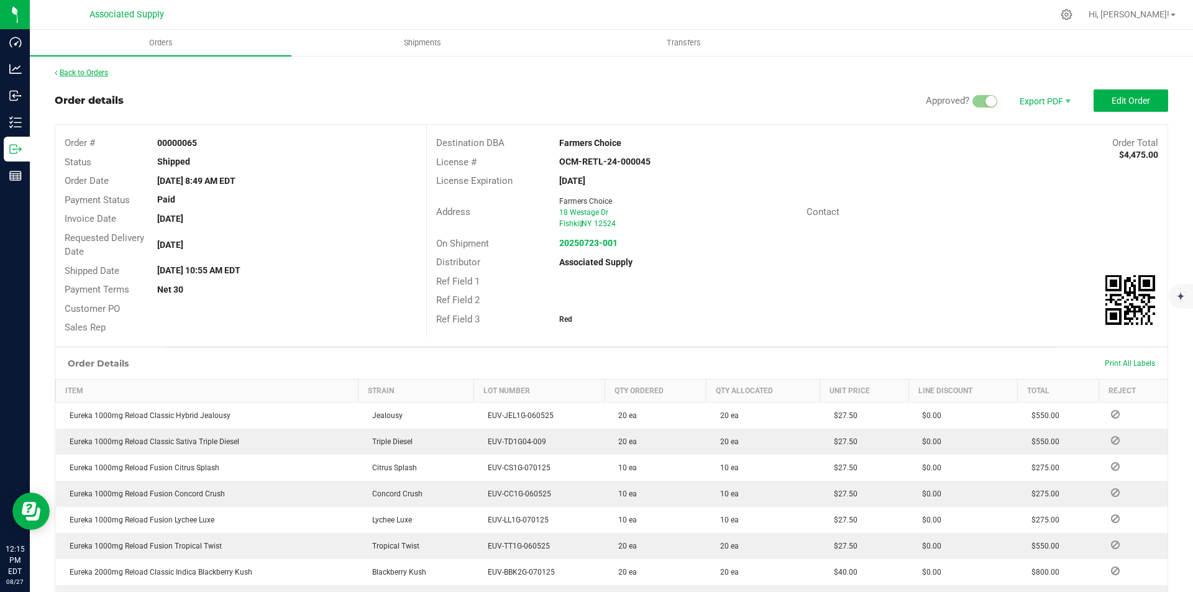
click at [88, 68] on link "Back to Orders" at bounding box center [81, 72] width 53 height 9
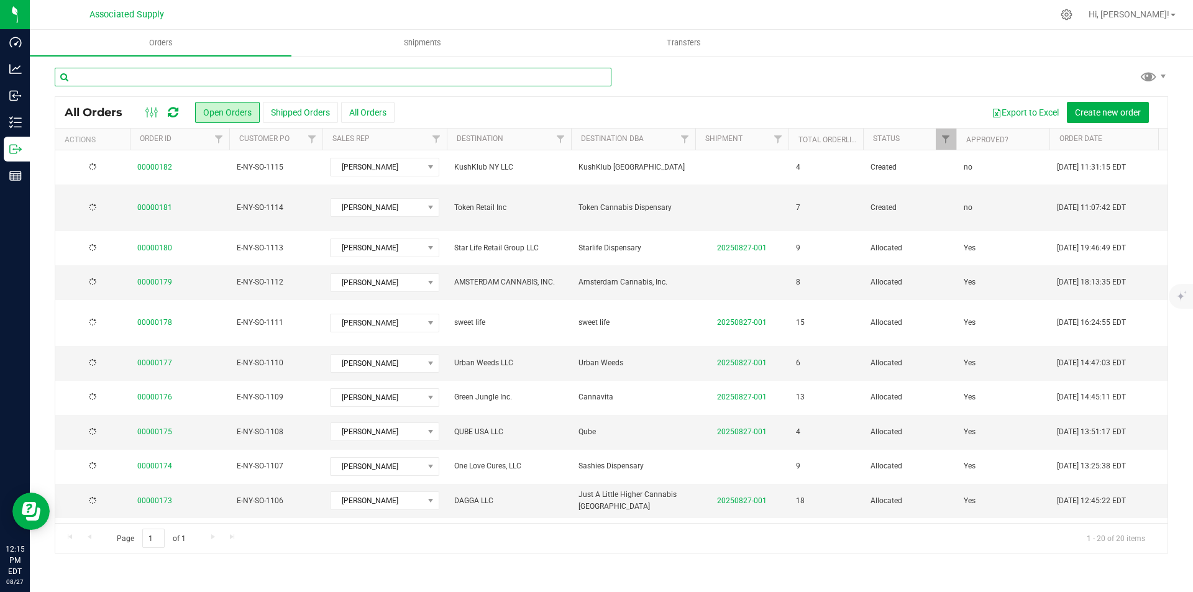
click at [137, 76] on input "text" at bounding box center [333, 77] width 557 height 19
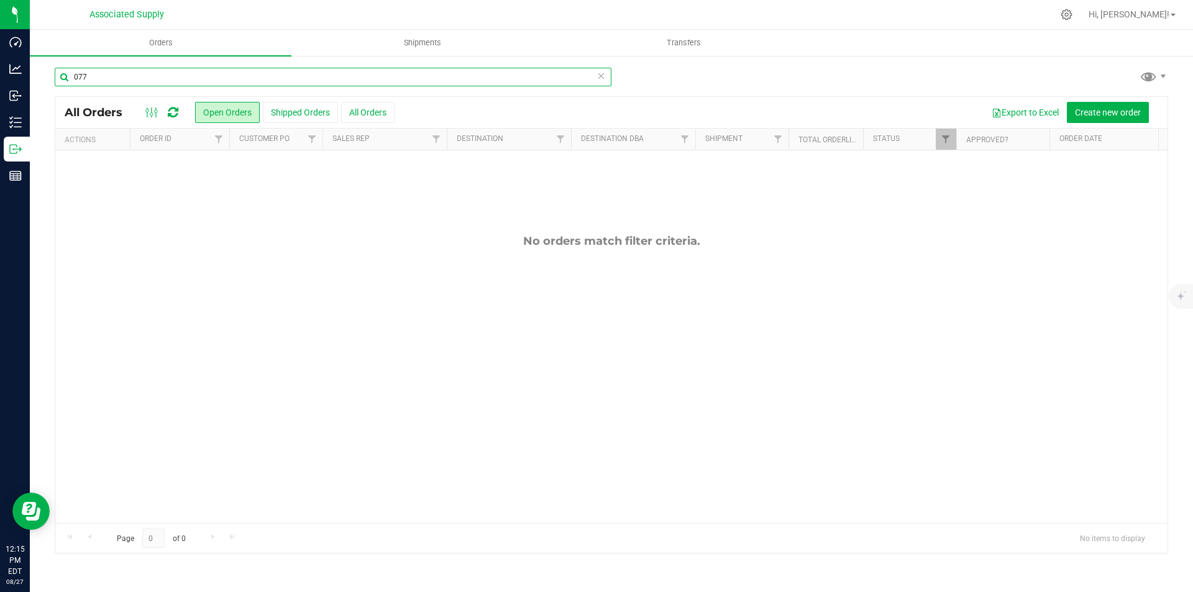
click at [97, 75] on input "077" at bounding box center [333, 77] width 557 height 19
type input "077"
click at [364, 108] on button "All Orders" at bounding box center [367, 112] width 53 height 21
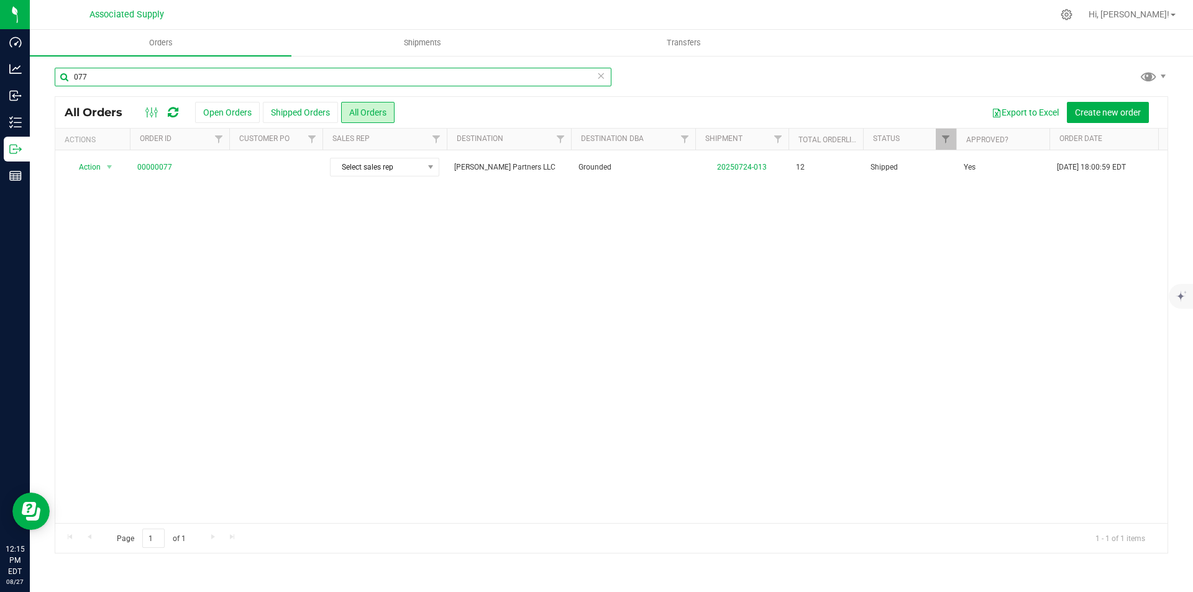
click at [91, 78] on input "077" at bounding box center [333, 77] width 557 height 19
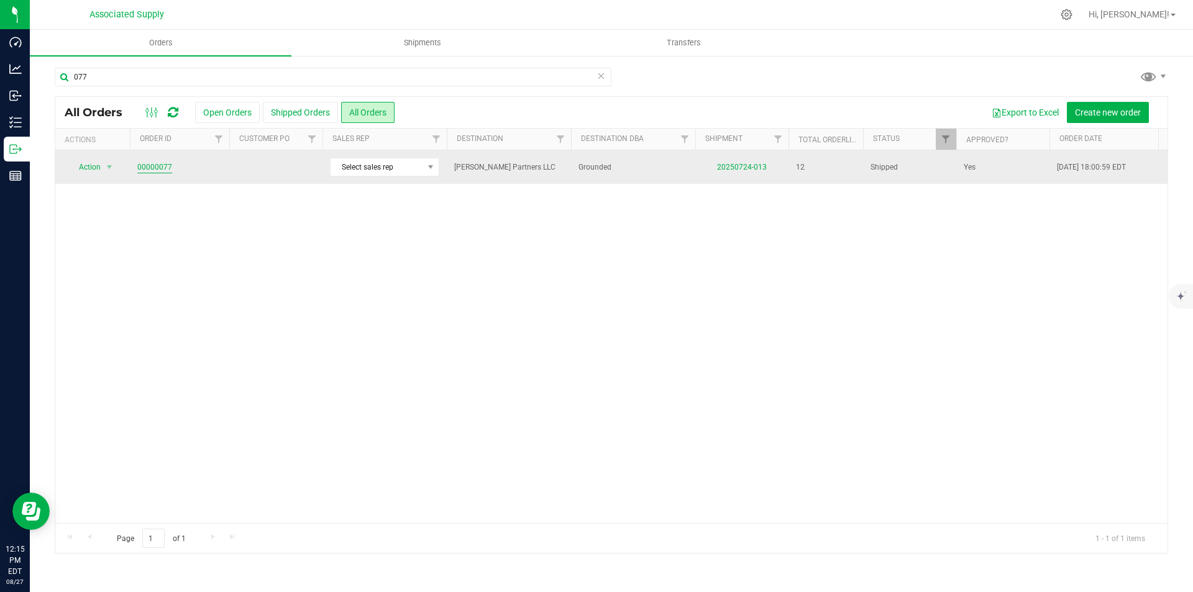
click at [150, 168] on link "00000077" at bounding box center [154, 168] width 35 height 12
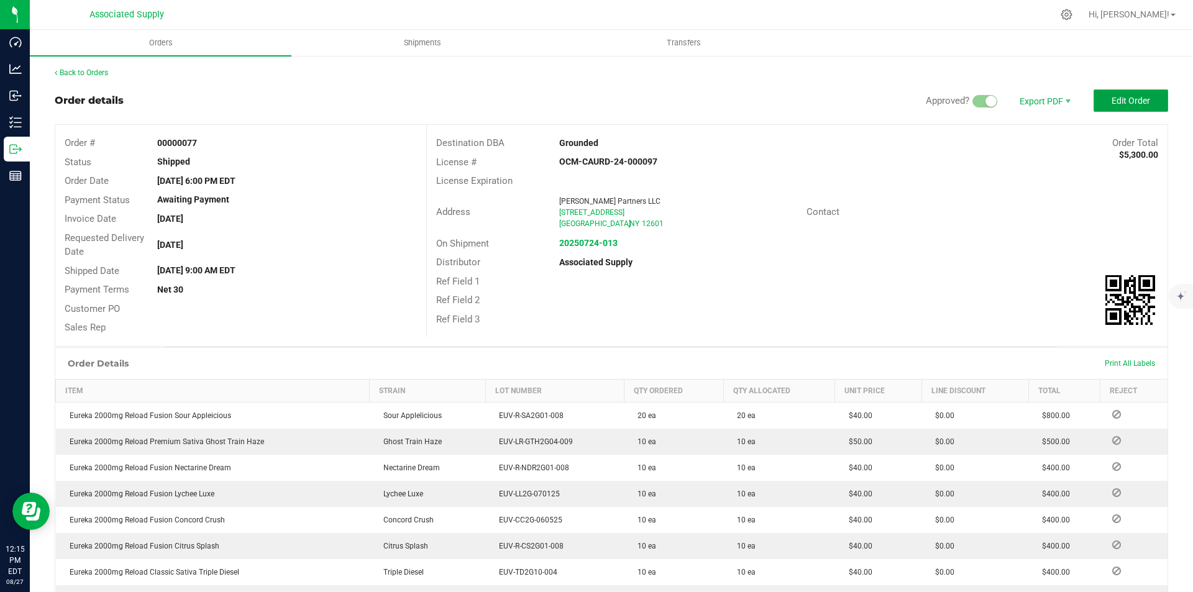
click at [1119, 94] on button "Edit Order" at bounding box center [1131, 100] width 75 height 22
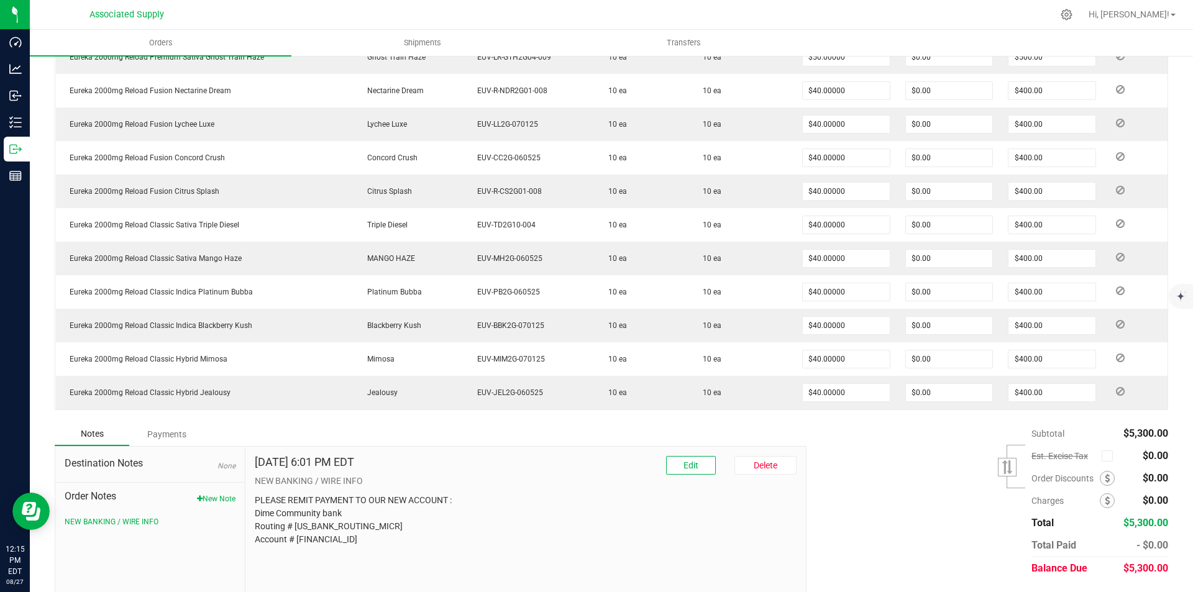
scroll to position [450, 0]
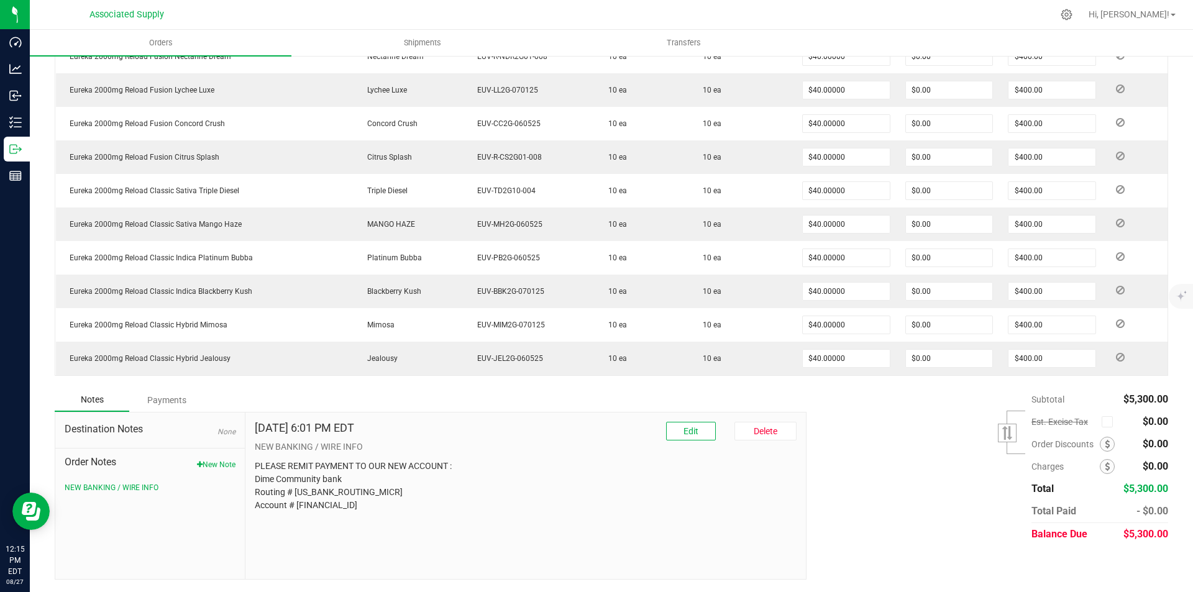
click at [160, 399] on div "Payments" at bounding box center [166, 400] width 75 height 22
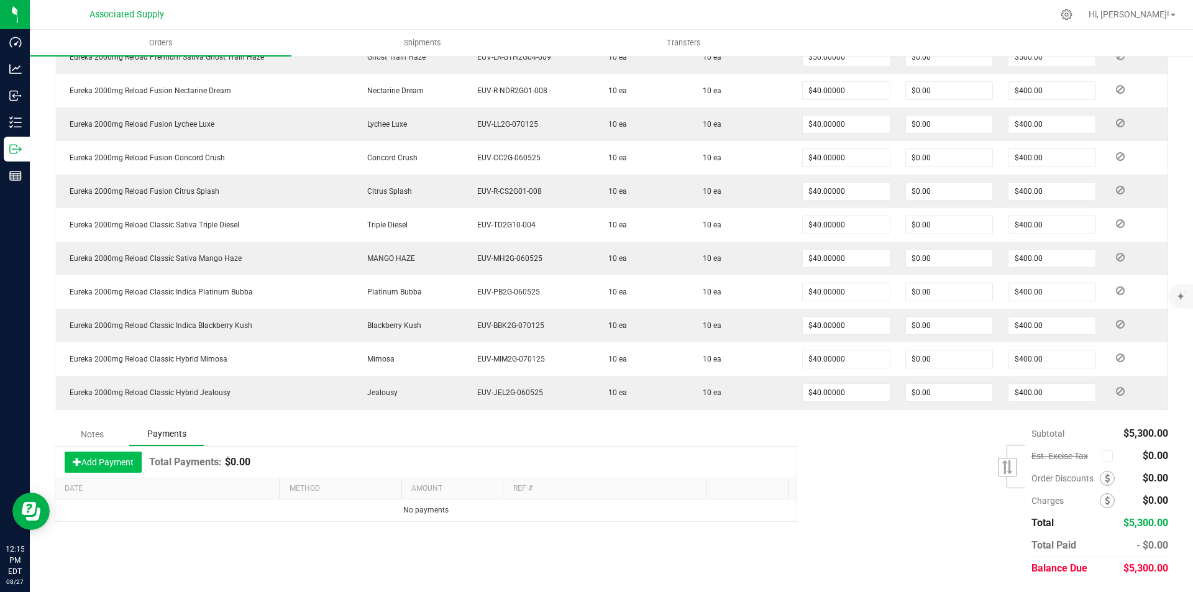
click at [104, 462] on button "Add Payment" at bounding box center [103, 462] width 77 height 21
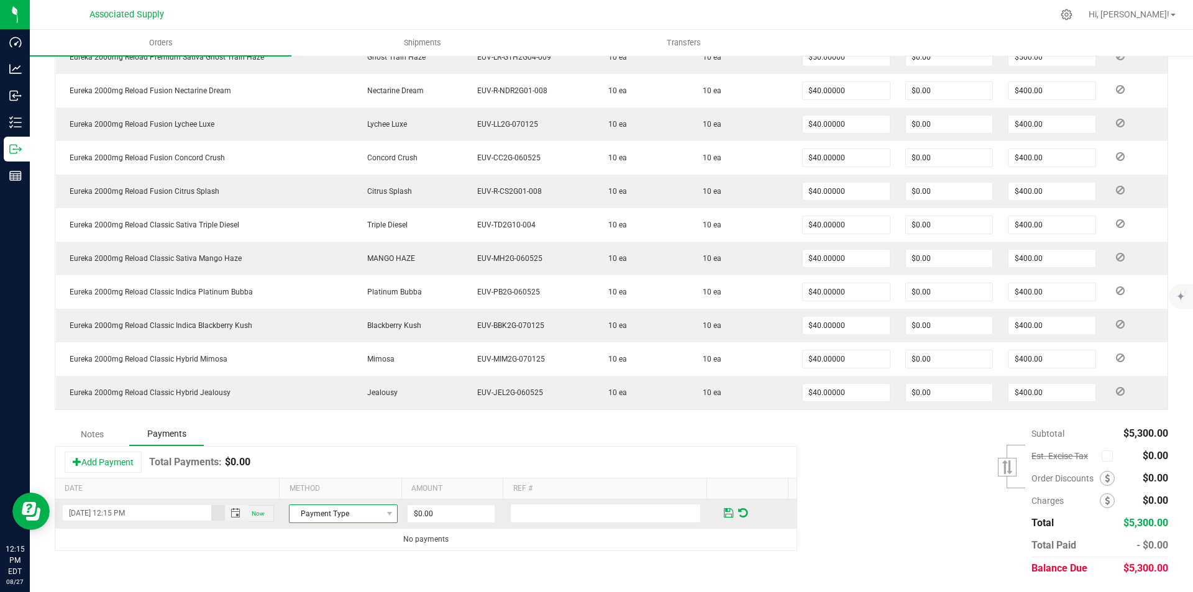
click at [373, 516] on span "Payment Type" at bounding box center [336, 513] width 92 height 17
click at [309, 492] on li "Check" at bounding box center [337, 492] width 105 height 17
click at [434, 514] on input "0" at bounding box center [451, 513] width 87 height 17
type input "$5,300.00"
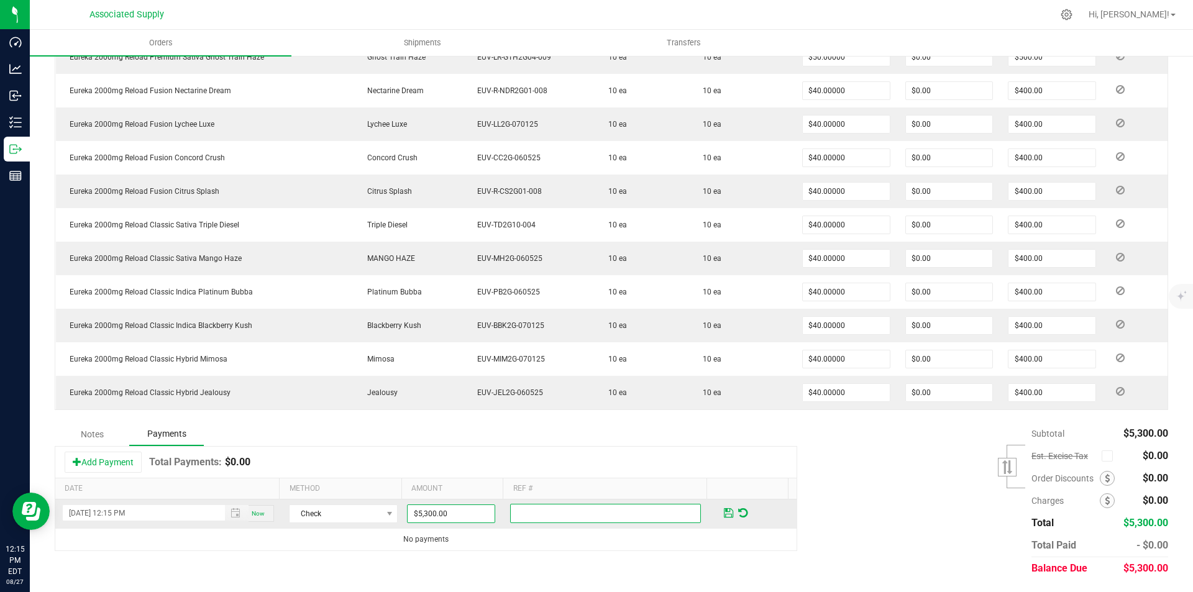
click at [534, 516] on input "text" at bounding box center [605, 513] width 191 height 19
click at [724, 515] on span at bounding box center [728, 513] width 9 height 11
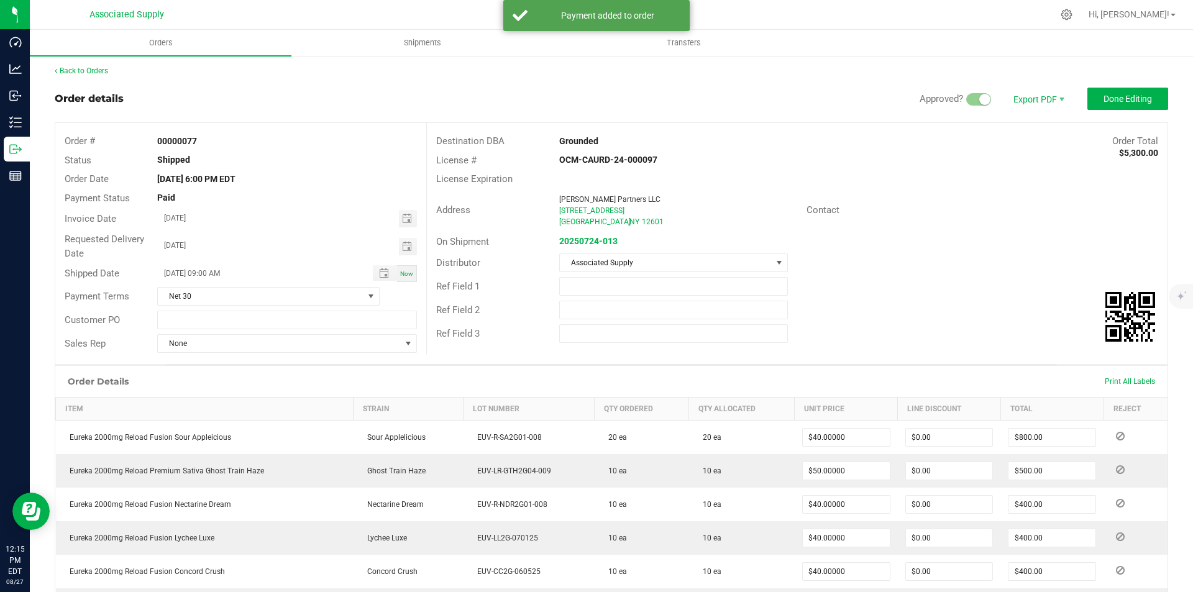
scroll to position [0, 0]
click at [1117, 100] on span "Done Editing" at bounding box center [1128, 101] width 48 height 10
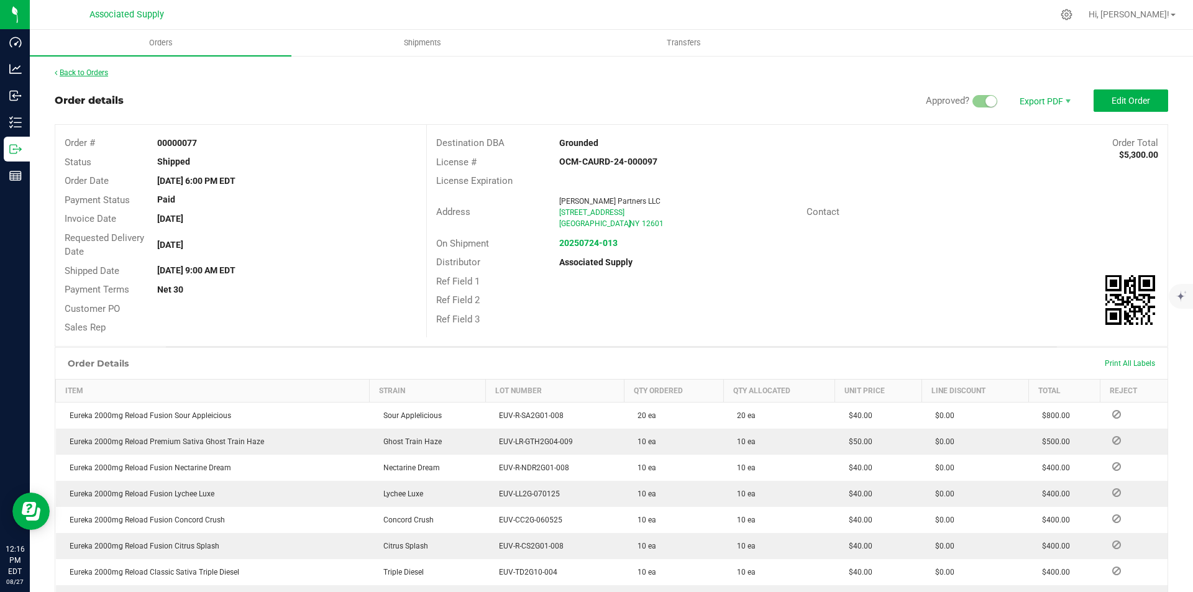
click at [84, 73] on link "Back to Orders" at bounding box center [81, 72] width 53 height 9
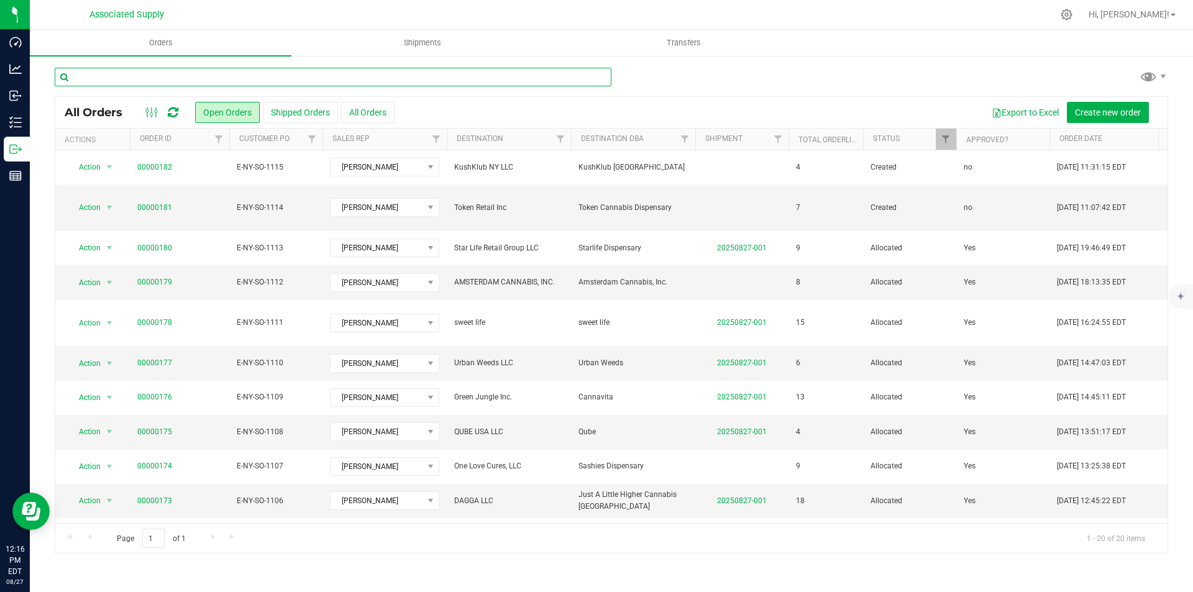
click at [115, 75] on input "text" at bounding box center [333, 77] width 557 height 19
type input "032"
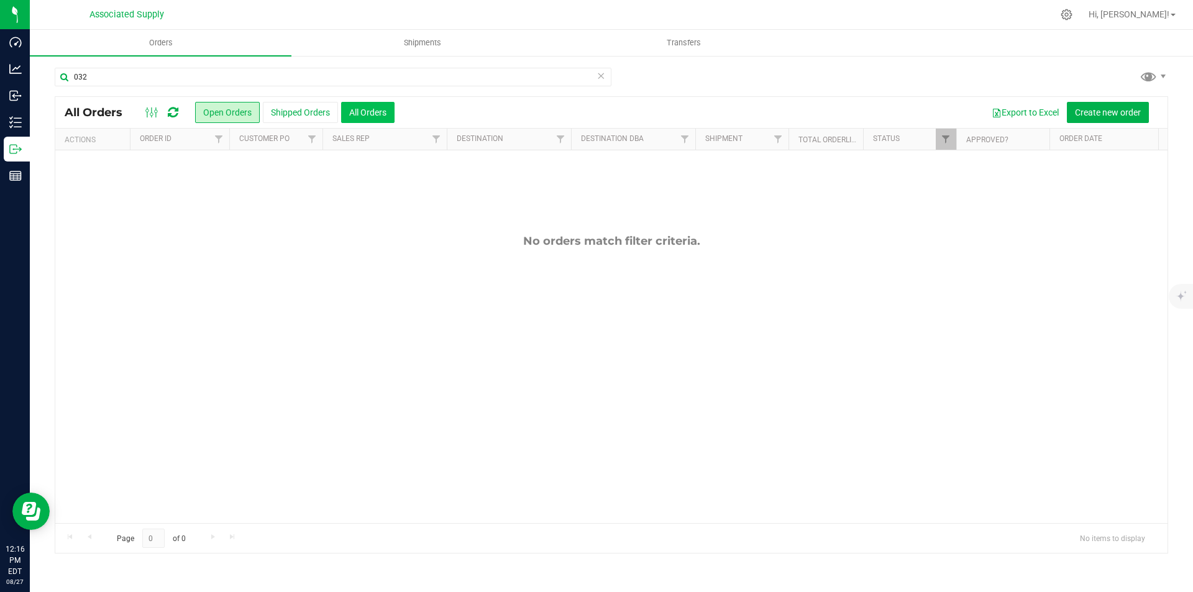
click at [367, 116] on button "All Orders" at bounding box center [367, 112] width 53 height 21
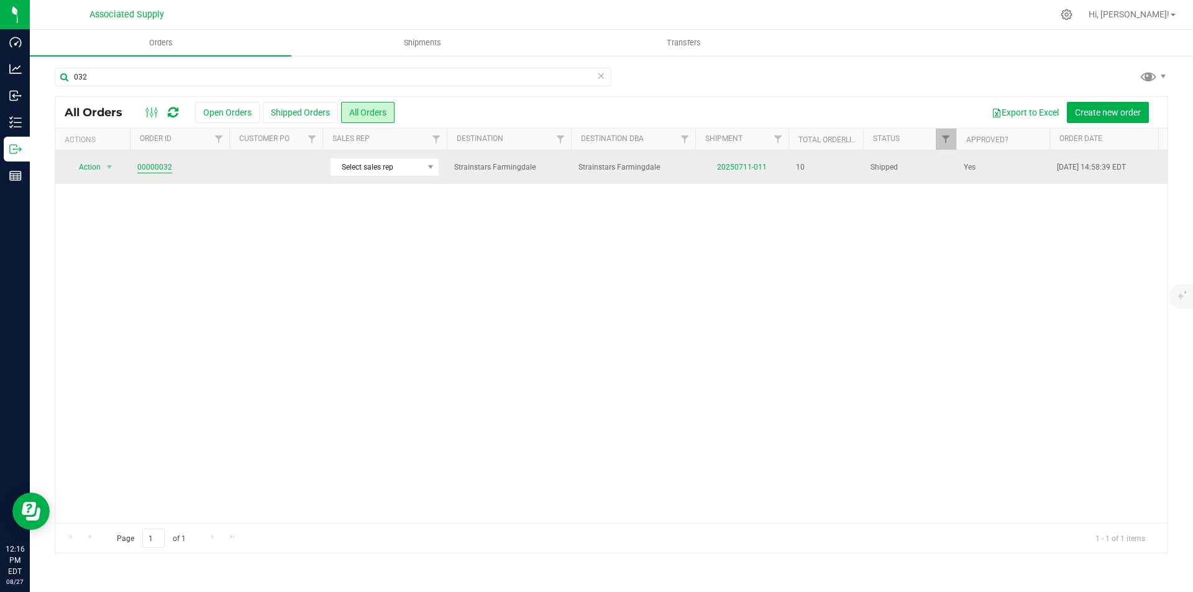
click at [147, 168] on link "00000032" at bounding box center [154, 168] width 35 height 12
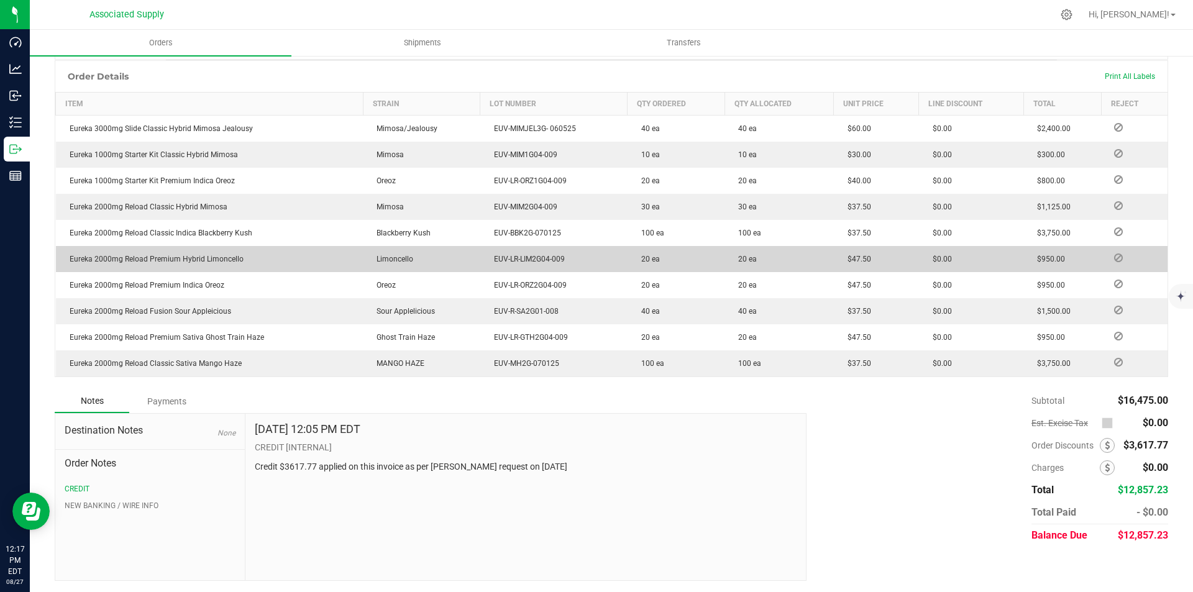
scroll to position [288, 0]
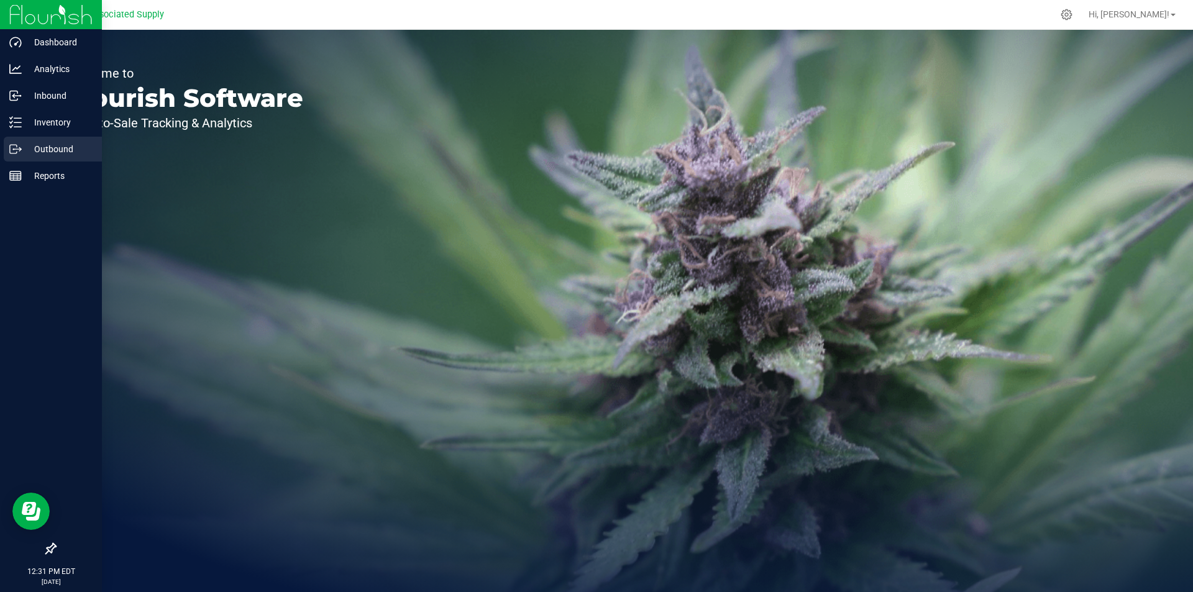
click at [35, 147] on p "Outbound" at bounding box center [59, 149] width 75 height 15
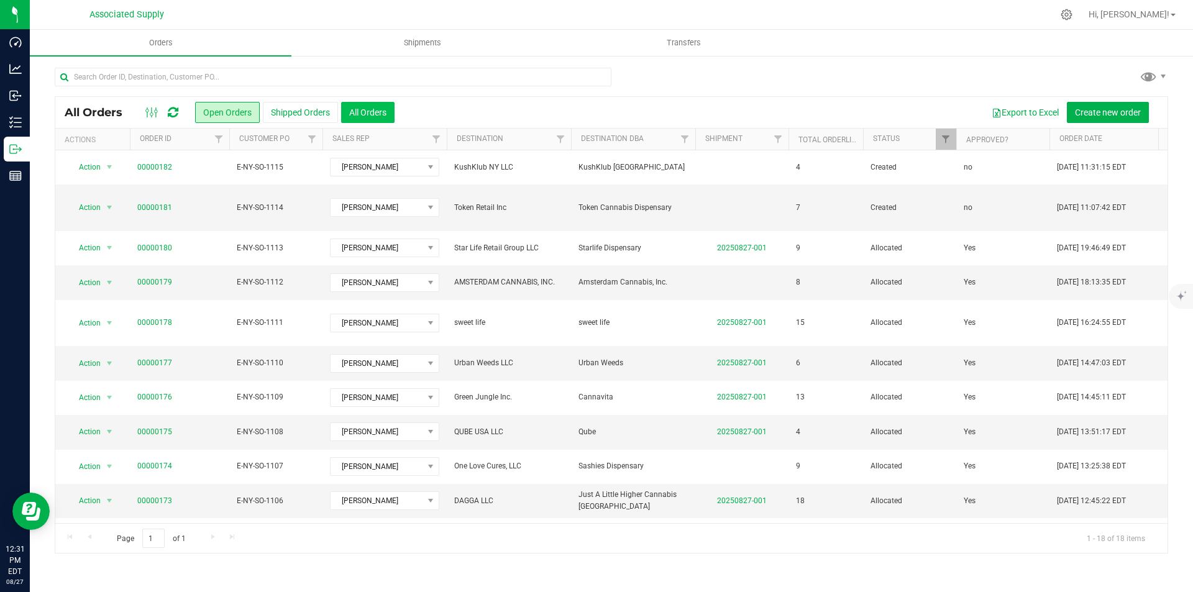
click at [380, 107] on button "All Orders" at bounding box center [367, 112] width 53 height 21
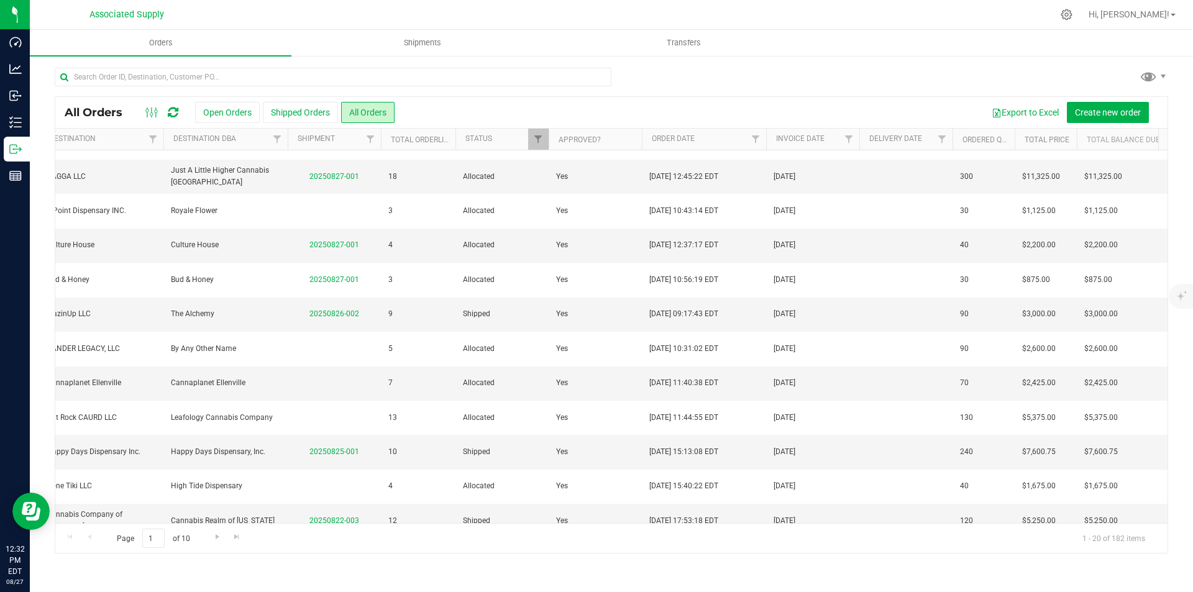
scroll to position [0, 342]
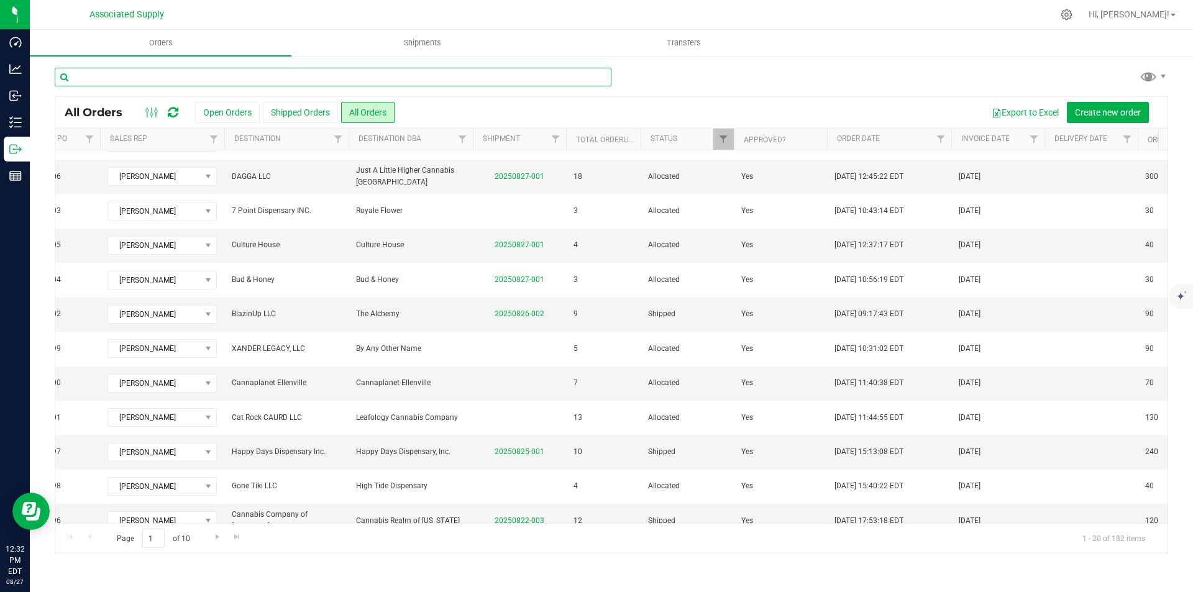
click at [237, 72] on input "text" at bounding box center [333, 77] width 557 height 19
paste input "HAPPY DAYS DISPE"
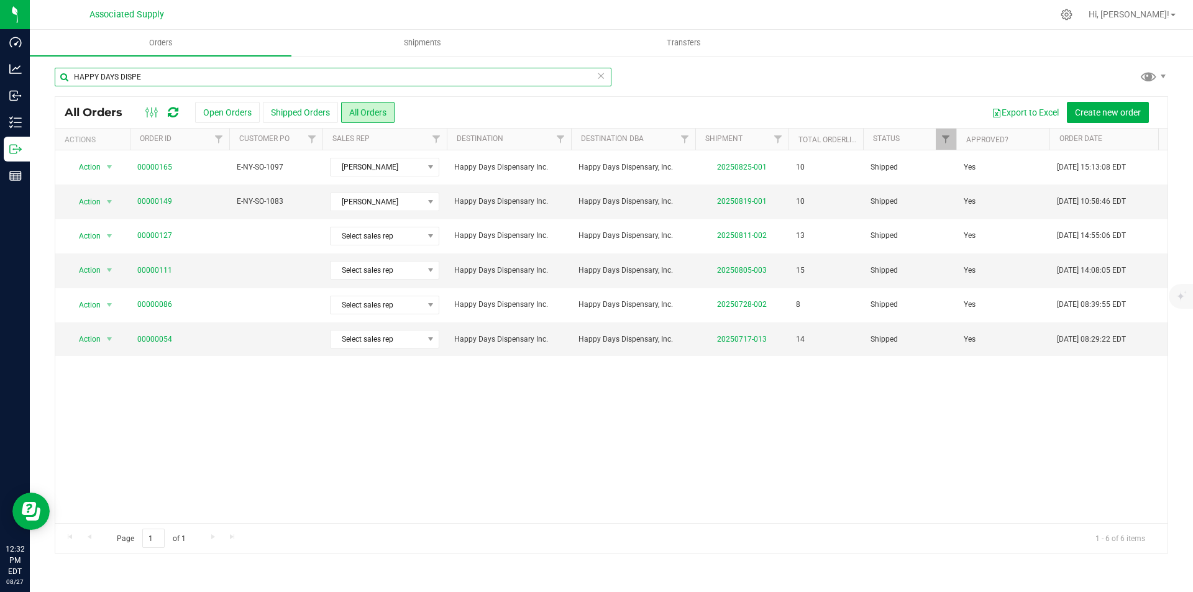
type input "HAPPY DAYS DISPE"
click at [156, 199] on link "00000149" at bounding box center [154, 202] width 35 height 12
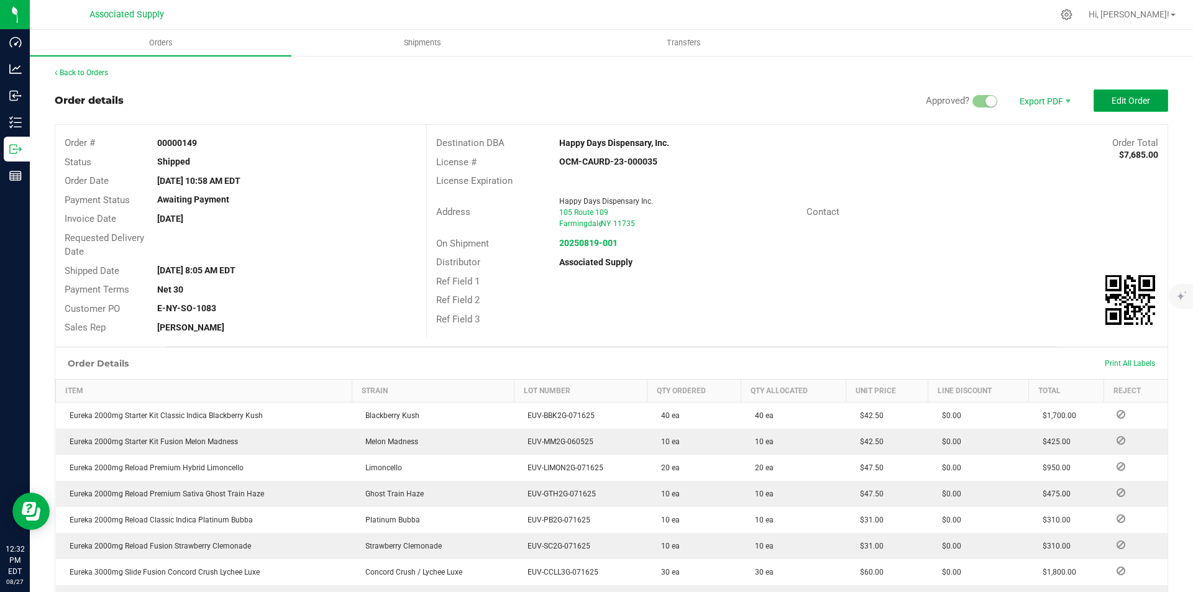
click at [1129, 98] on span "Edit Order" at bounding box center [1131, 101] width 39 height 10
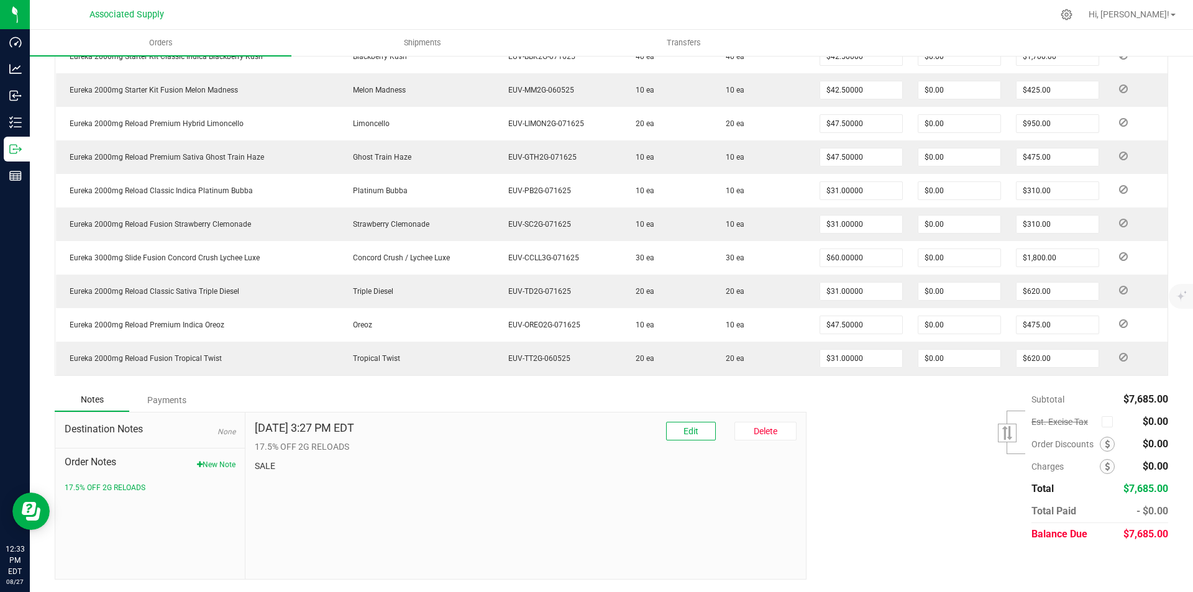
click at [165, 401] on div "Payments" at bounding box center [166, 400] width 75 height 22
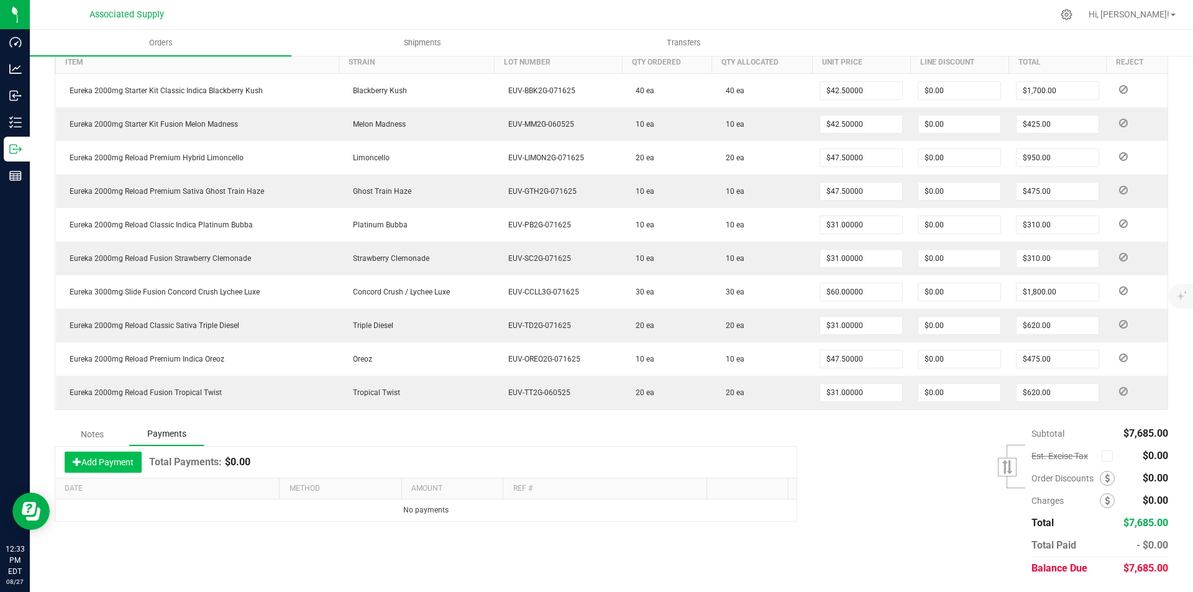
click at [110, 461] on button "Add Payment" at bounding box center [103, 462] width 77 height 21
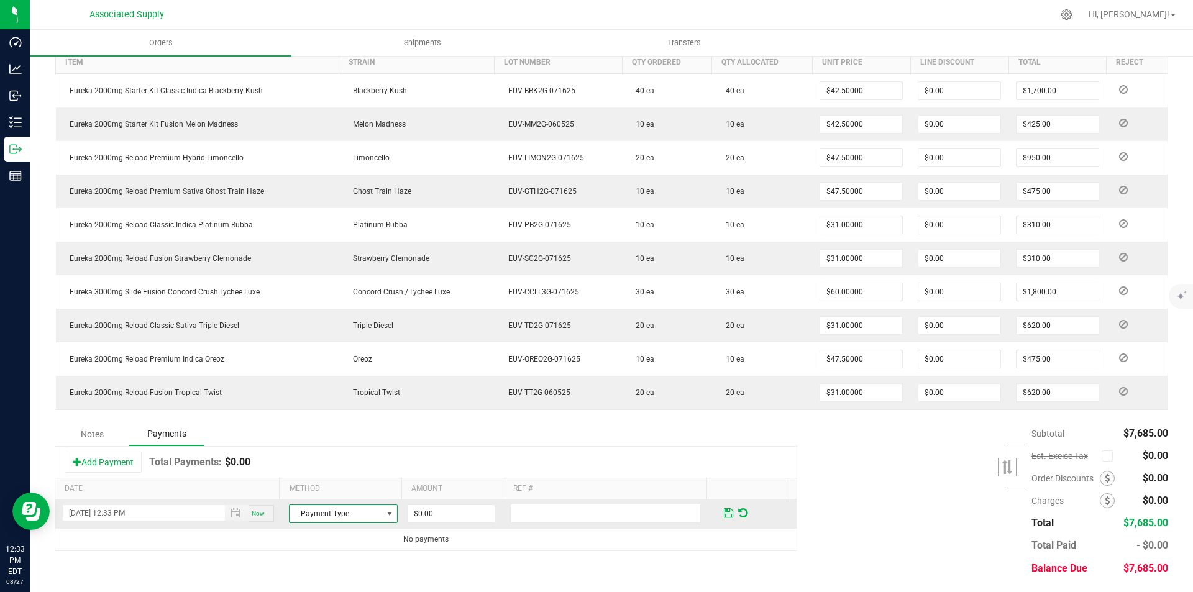
click at [385, 510] on span at bounding box center [390, 514] width 10 height 10
click at [332, 476] on li "ACH & Bank Transfer" at bounding box center [337, 475] width 105 height 17
click at [434, 513] on input "0" at bounding box center [451, 513] width 87 height 17
type input "$7,685.00"
click at [539, 520] on input "text" at bounding box center [605, 513] width 191 height 19
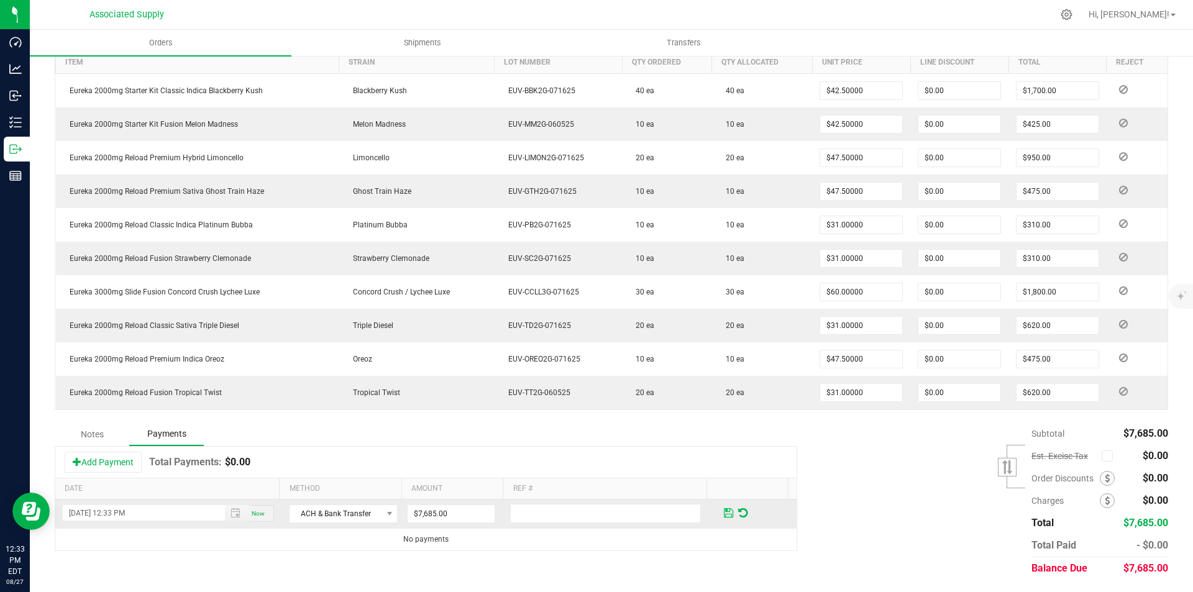
click at [724, 511] on span at bounding box center [728, 513] width 9 height 11
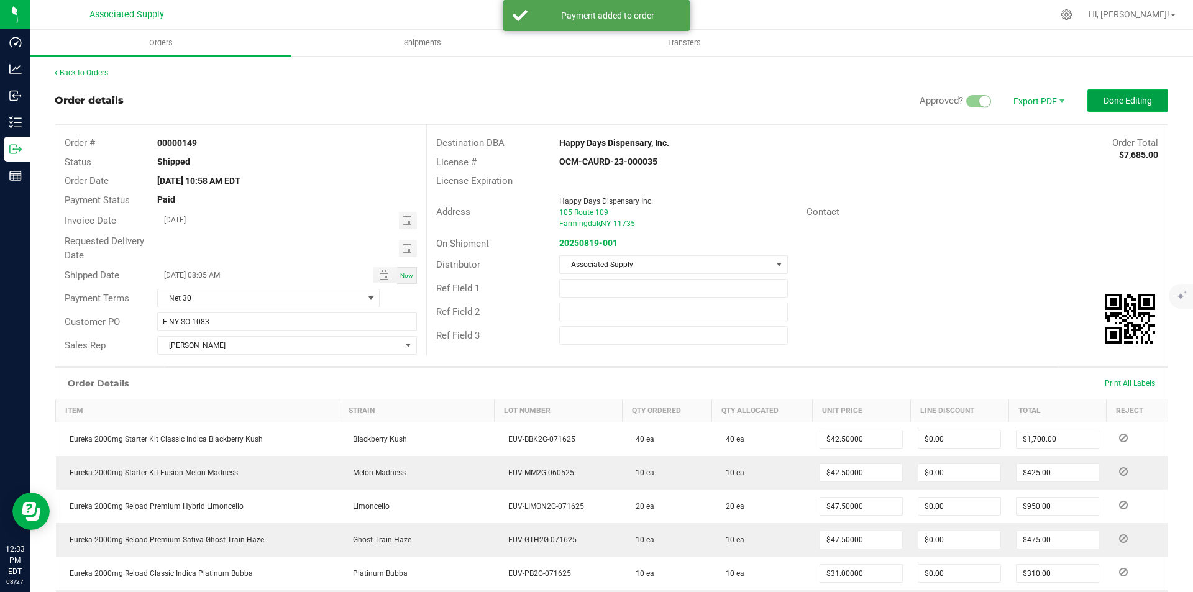
click at [1104, 103] on span "Done Editing" at bounding box center [1128, 101] width 48 height 10
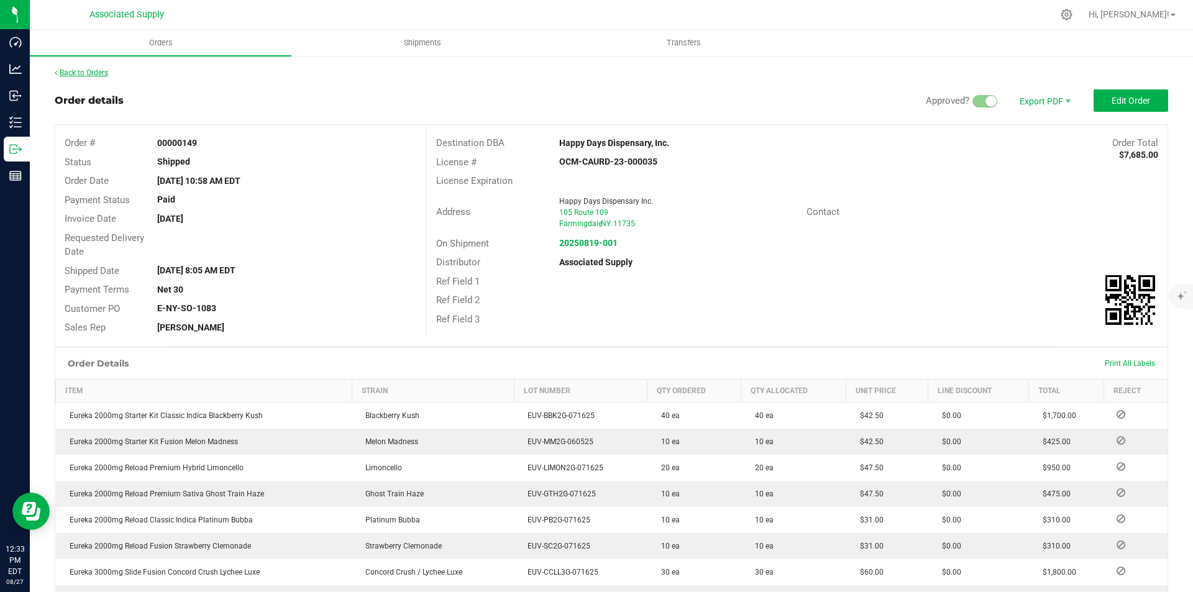
click at [92, 75] on link "Back to Orders" at bounding box center [81, 72] width 53 height 9
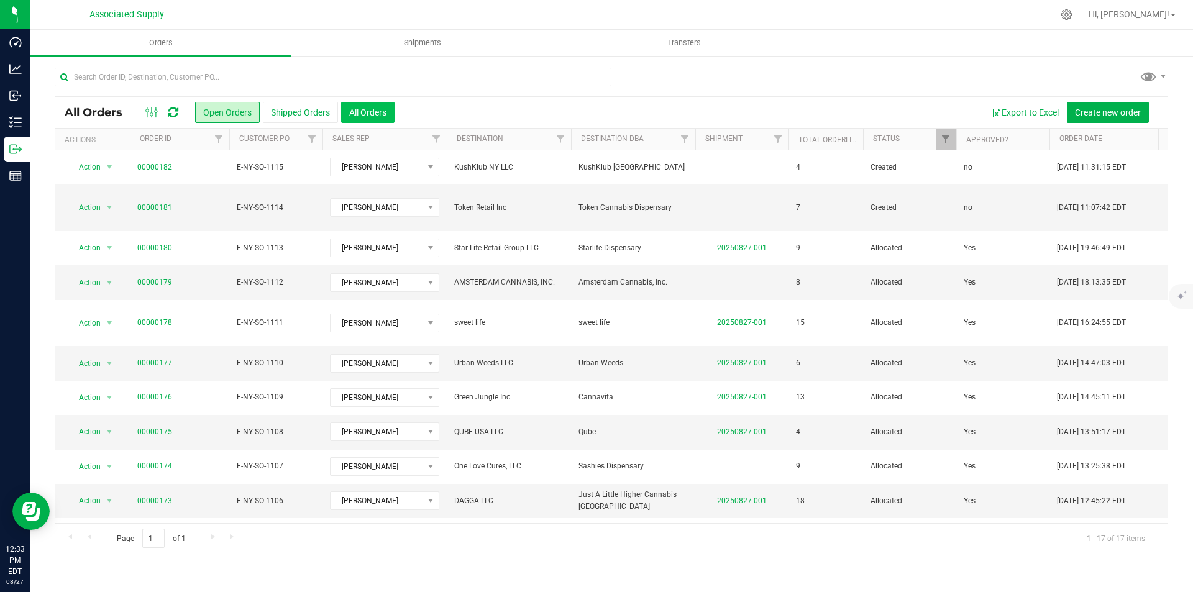
click at [372, 111] on button "All Orders" at bounding box center [367, 112] width 53 height 21
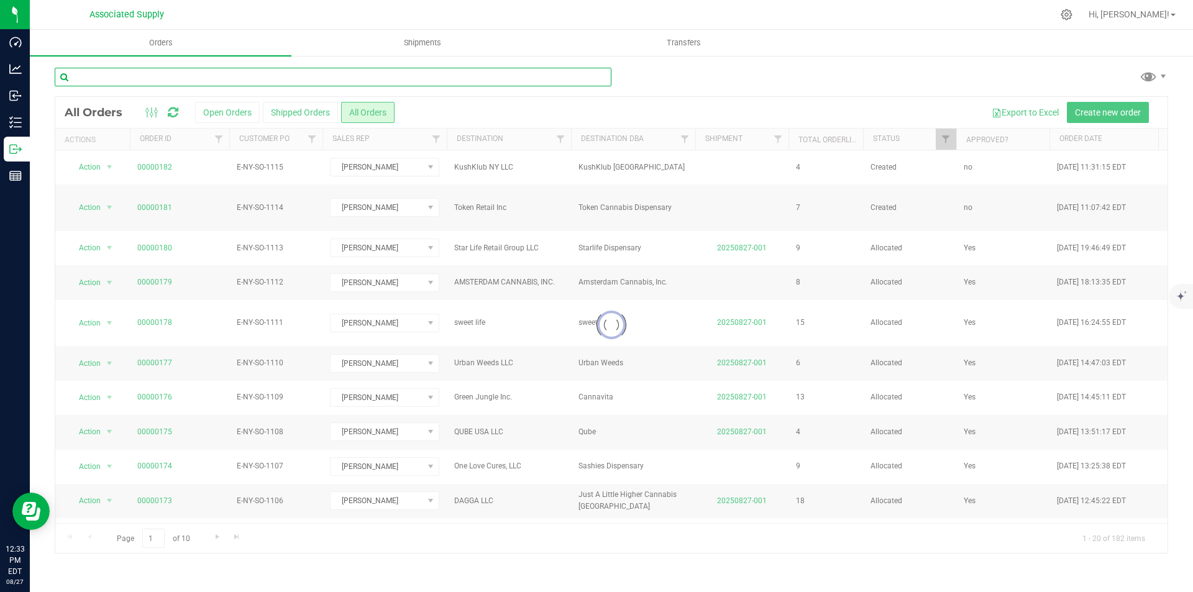
click at [140, 74] on input "text" at bounding box center [333, 77] width 557 height 19
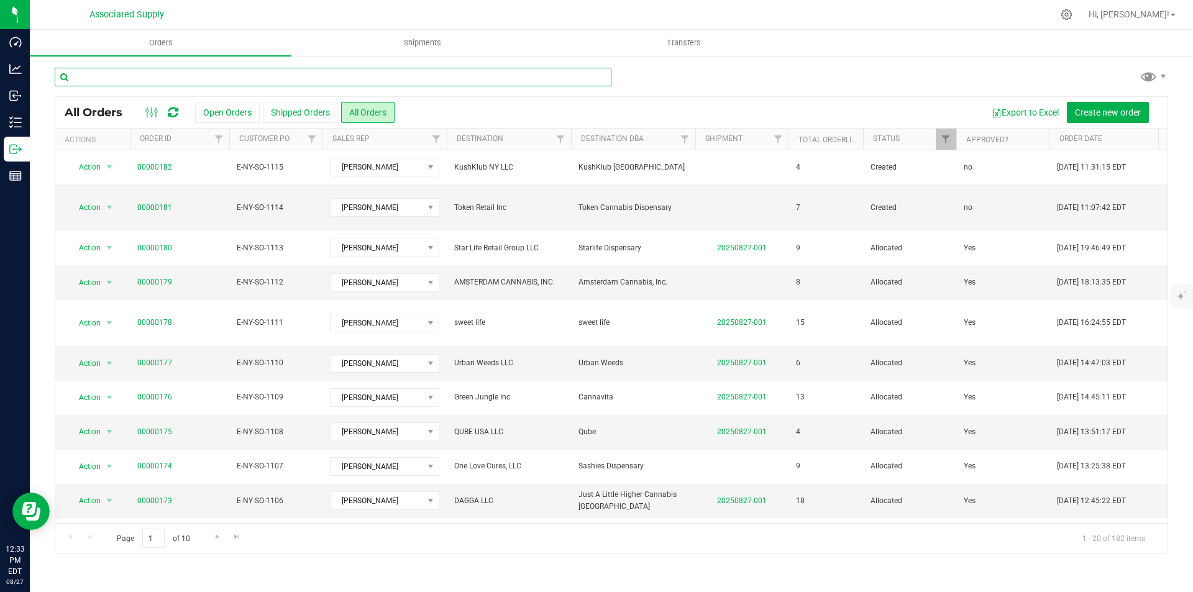
paste input "STRAIN STARS LLC"
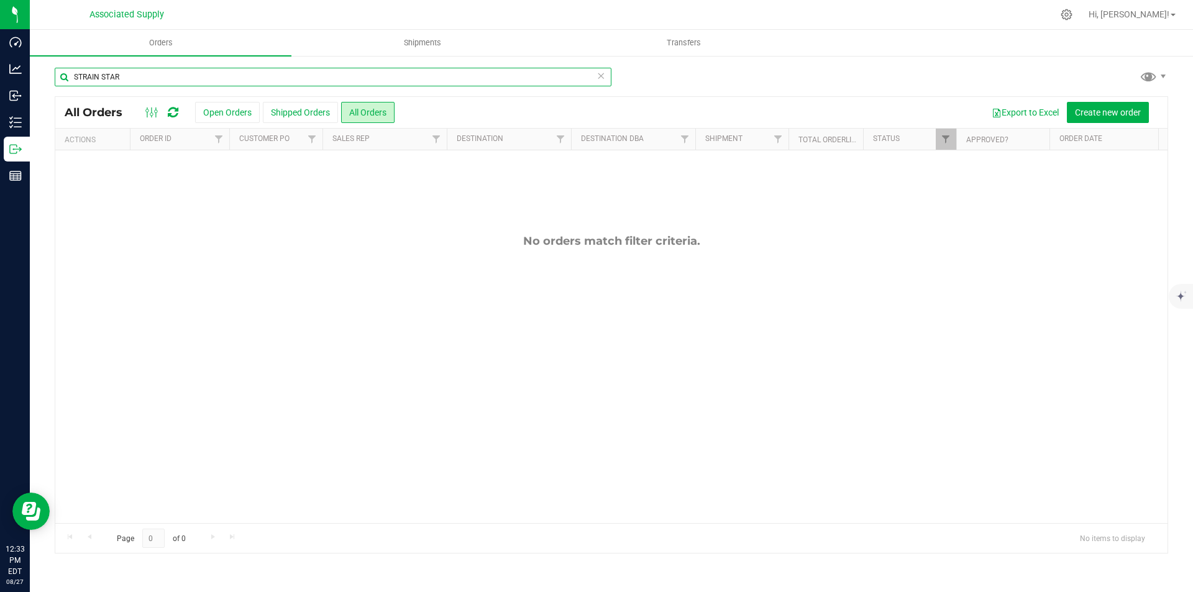
drag, startPoint x: 124, startPoint y: 78, endPoint x: 100, endPoint y: 76, distance: 24.4
click at [100, 76] on input "STRAIN STAR" at bounding box center [333, 77] width 557 height 19
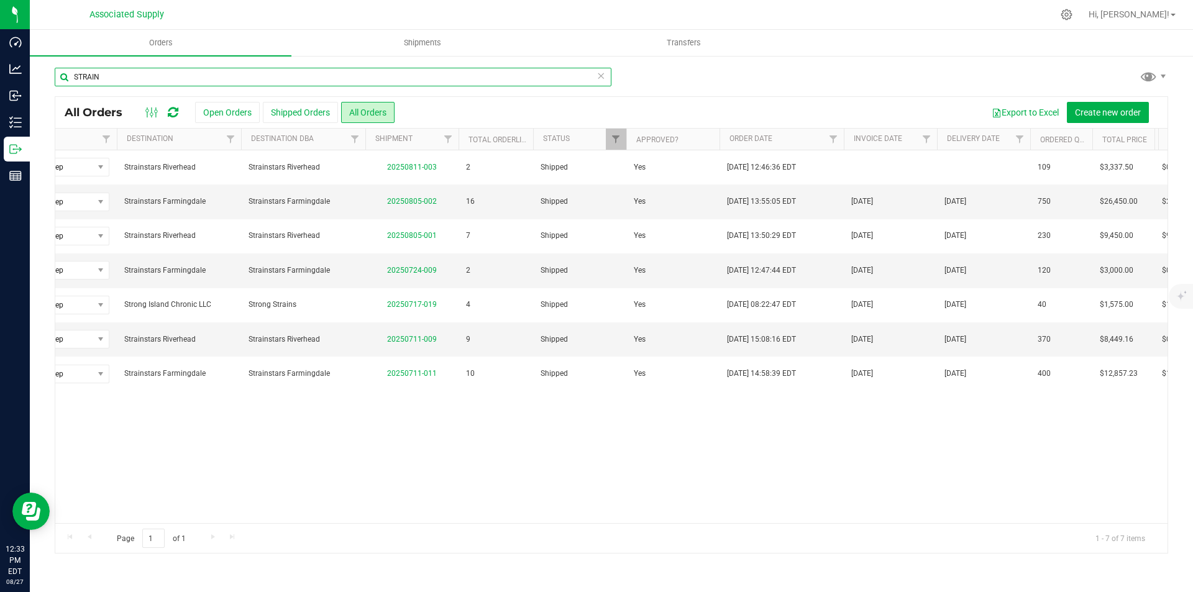
scroll to position [0, 358]
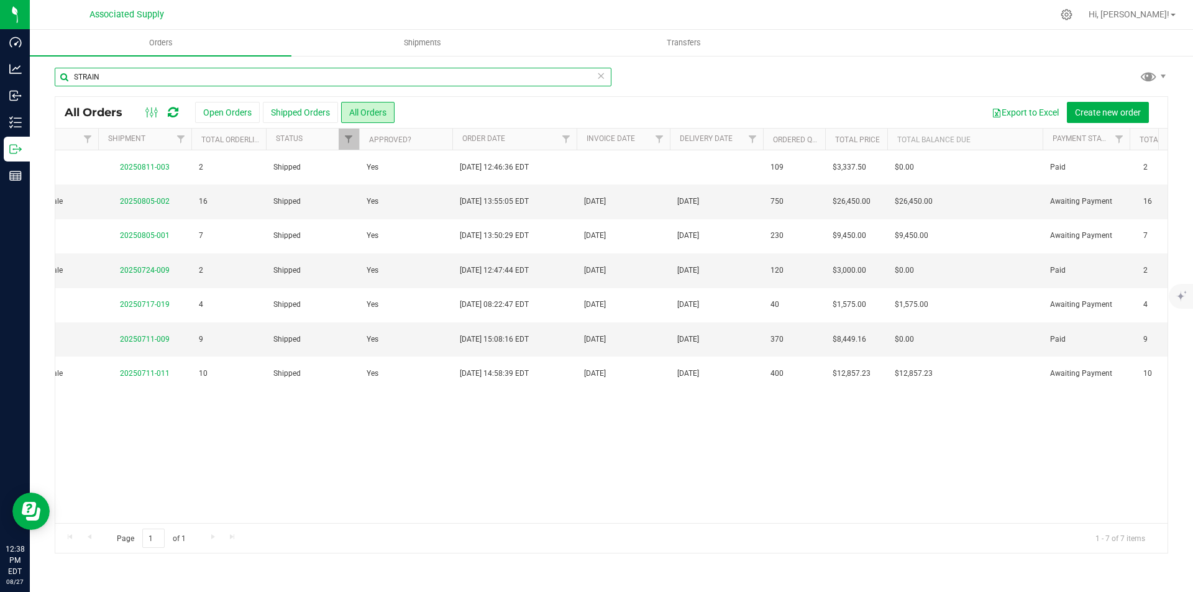
drag, startPoint x: 116, startPoint y: 81, endPoint x: 37, endPoint y: 71, distance: 78.9
click at [37, 71] on div "STRAIN All Orders Open Orders Shipped Orders All Orders Export to Excel Create …" at bounding box center [611, 310] width 1163 height 511
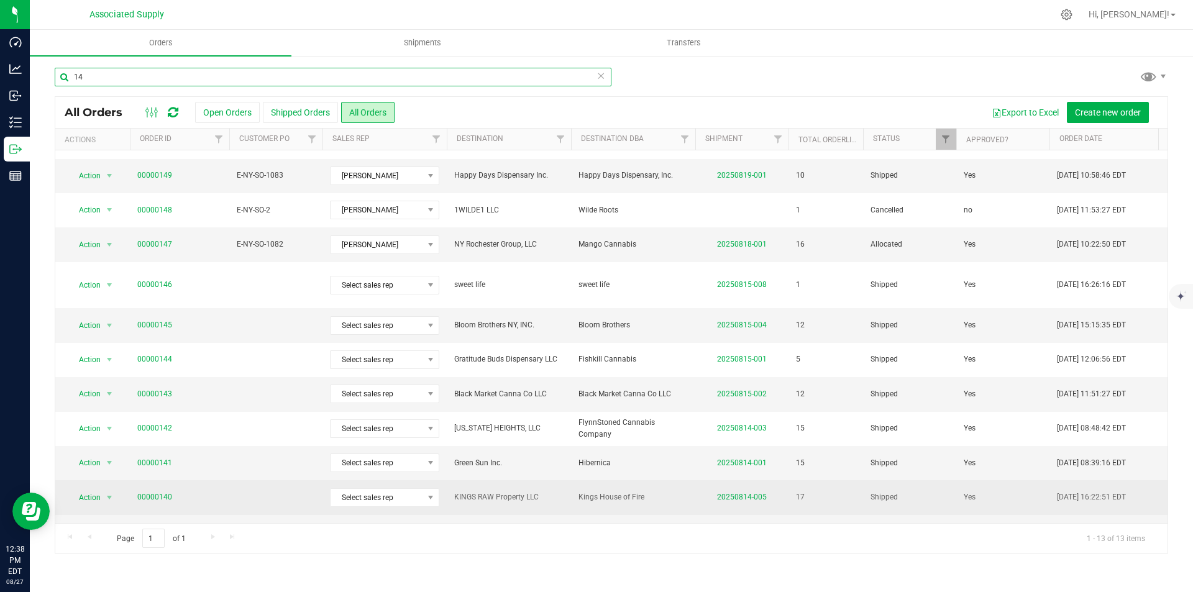
scroll to position [83, 0]
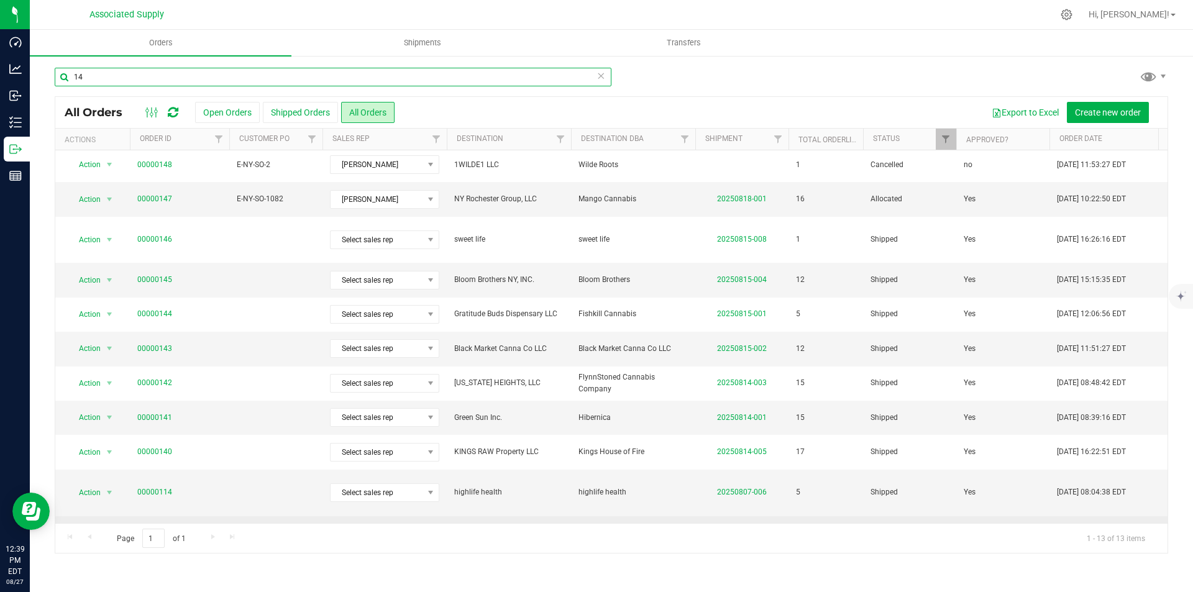
type input "14"
click at [153, 527] on link "00000014" at bounding box center [154, 533] width 35 height 12
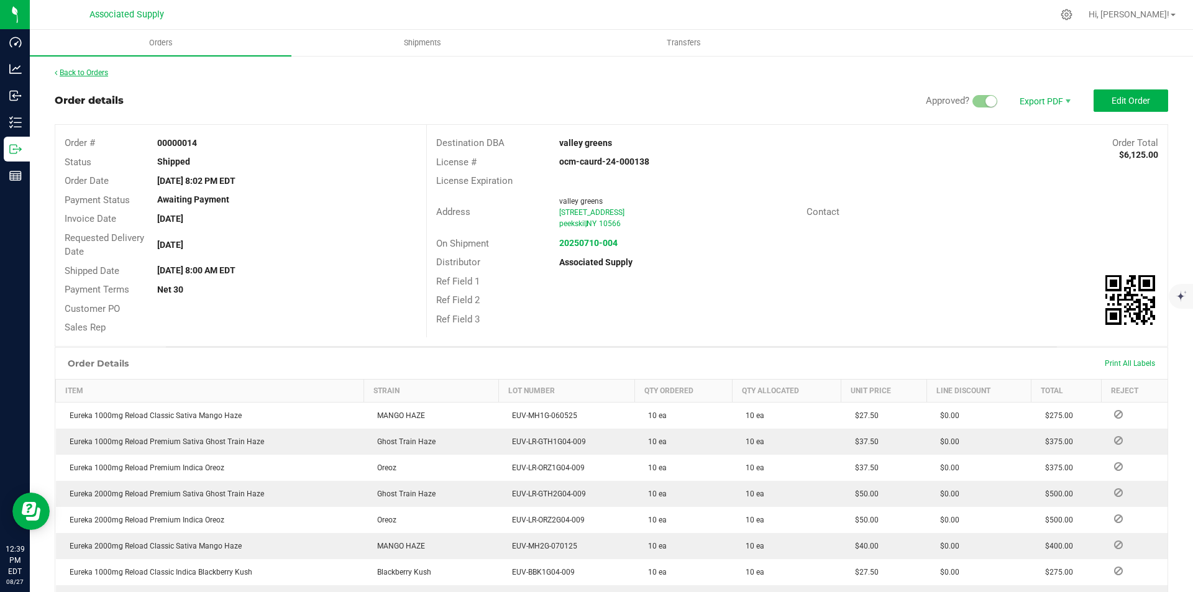
click at [86, 70] on link "Back to Orders" at bounding box center [81, 72] width 53 height 9
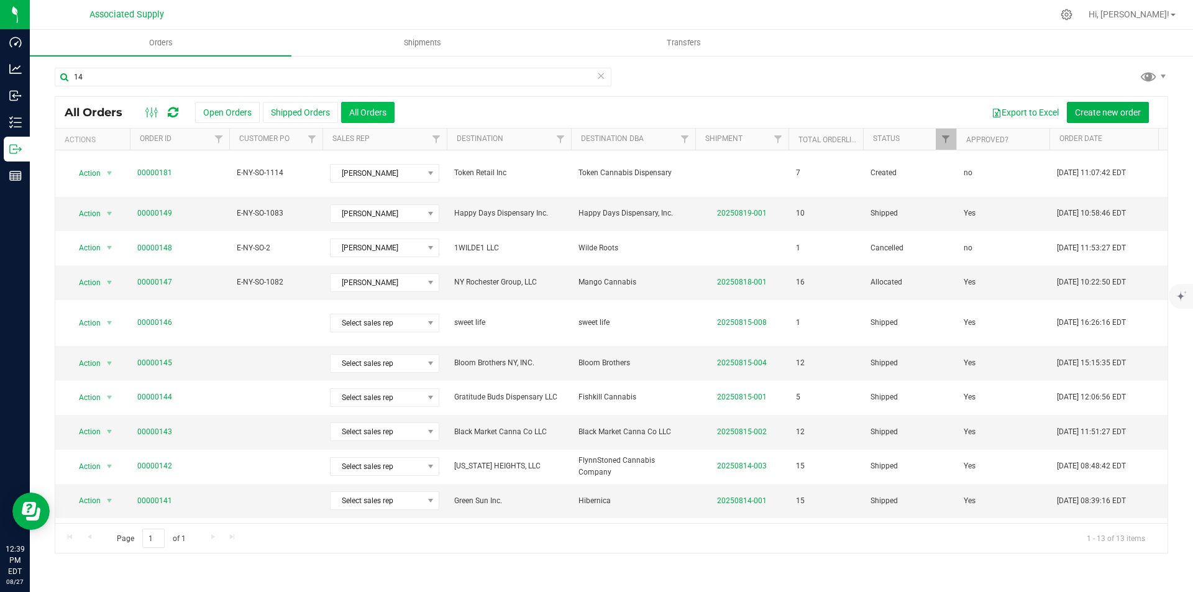
click at [351, 111] on button "All Orders" at bounding box center [367, 112] width 53 height 21
click at [1028, 112] on button "Export to Excel" at bounding box center [1025, 112] width 83 height 21
click at [235, 76] on input "14" at bounding box center [333, 77] width 557 height 19
type input "1"
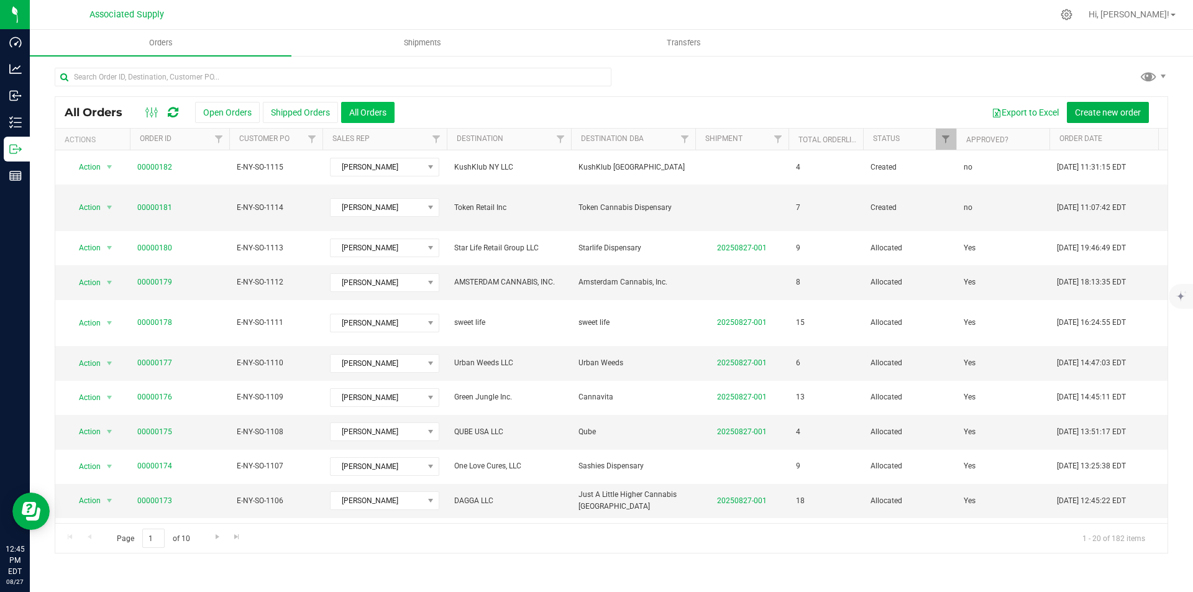
click at [374, 113] on button "All Orders" at bounding box center [367, 112] width 53 height 21
click at [1021, 112] on button "Export to Excel" at bounding box center [1025, 112] width 83 height 21
